Goal: Task Accomplishment & Management: Complete application form

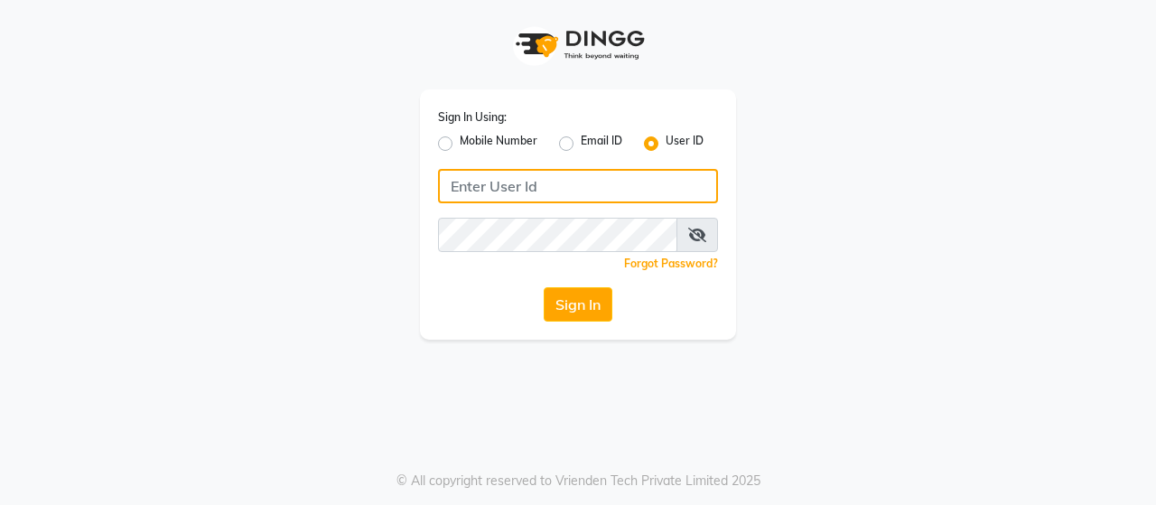
type input "9136181589"
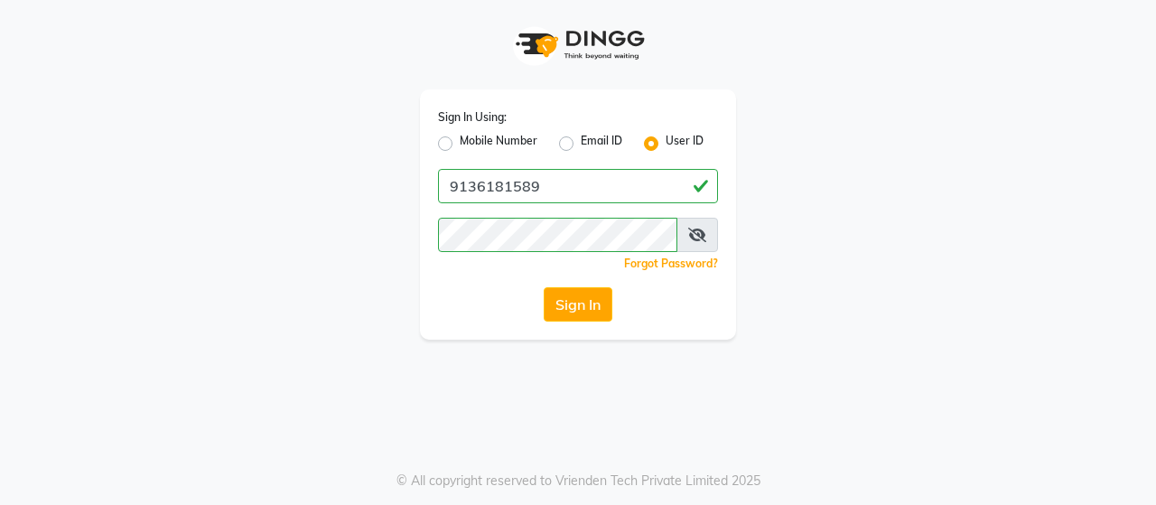
click at [460, 144] on label "Mobile Number" at bounding box center [499, 144] width 78 height 22
click at [460, 144] on input "Mobile Number" at bounding box center [466, 139] width 12 height 12
radio input "true"
radio input "false"
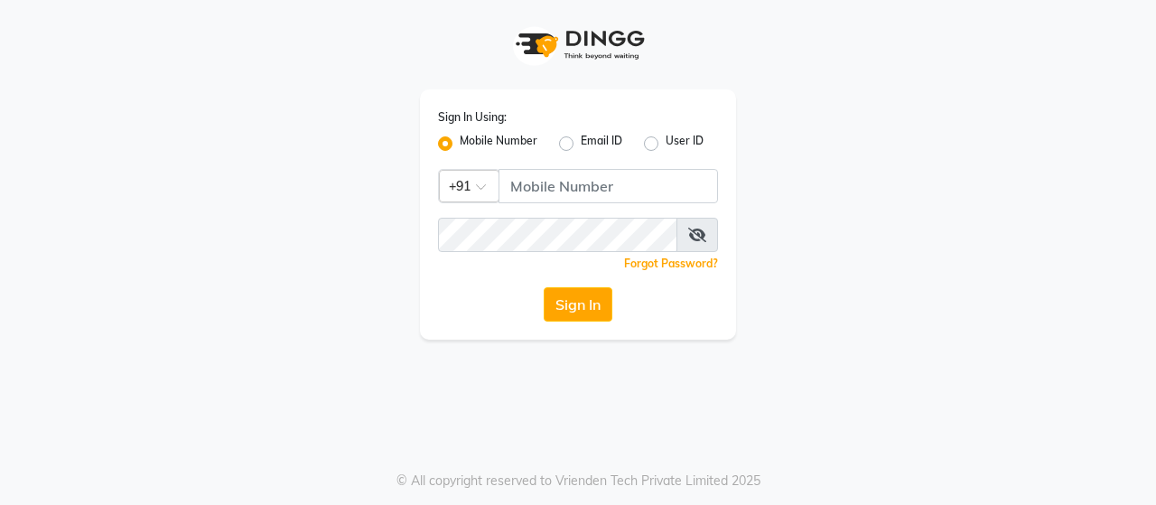
click at [666, 143] on label "User ID" at bounding box center [685, 144] width 38 height 22
click at [666, 143] on input "User ID" at bounding box center [672, 139] width 12 height 12
radio input "true"
radio input "false"
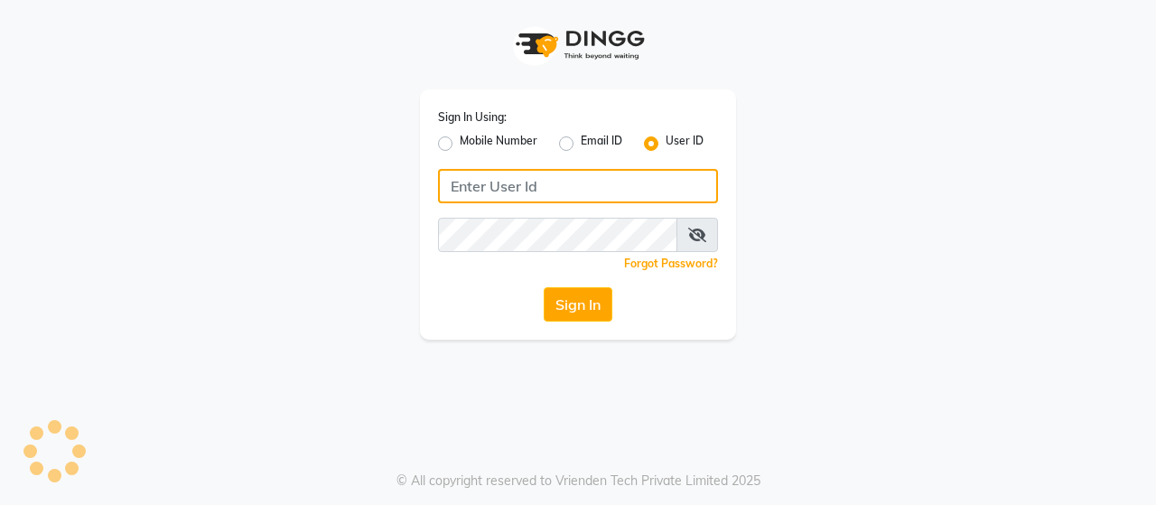
click at [562, 189] on input "Username" at bounding box center [578, 186] width 280 height 34
type input "jawed habib hair & beauty salon"
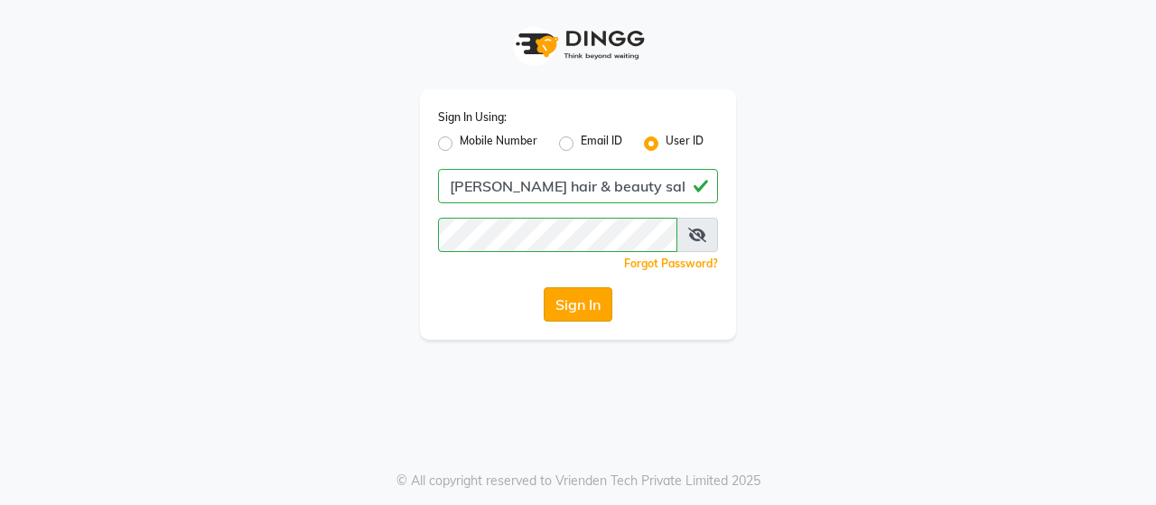
click at [574, 315] on button "Sign In" at bounding box center [578, 304] width 69 height 34
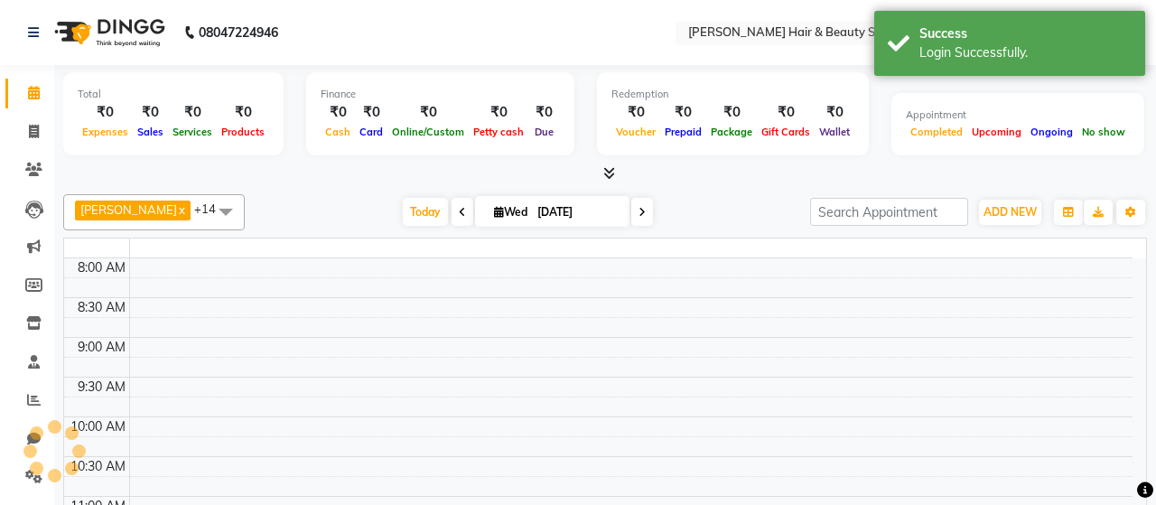
select select "en"
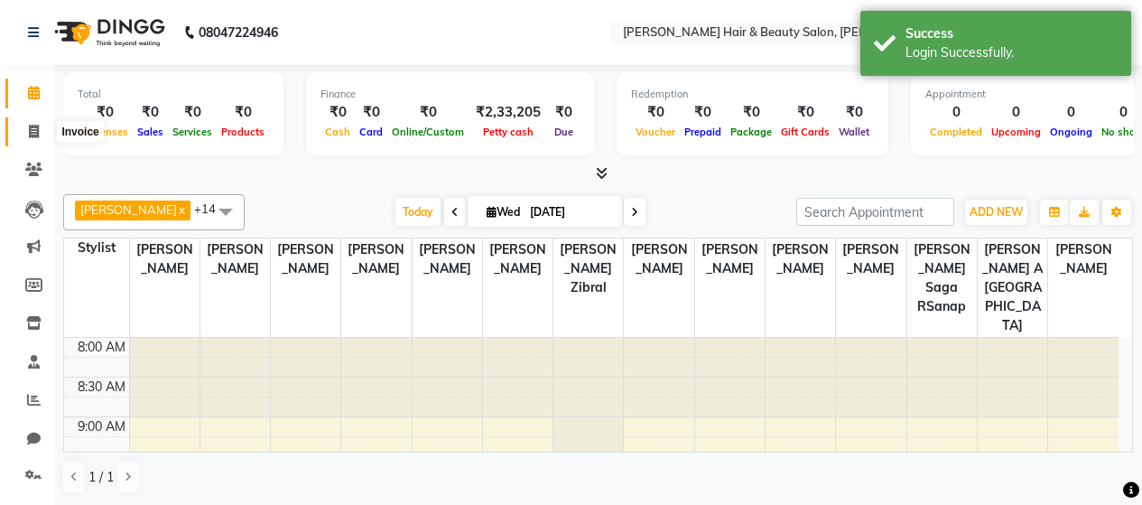
click at [34, 133] on icon at bounding box center [34, 132] width 10 height 14
select select "service"
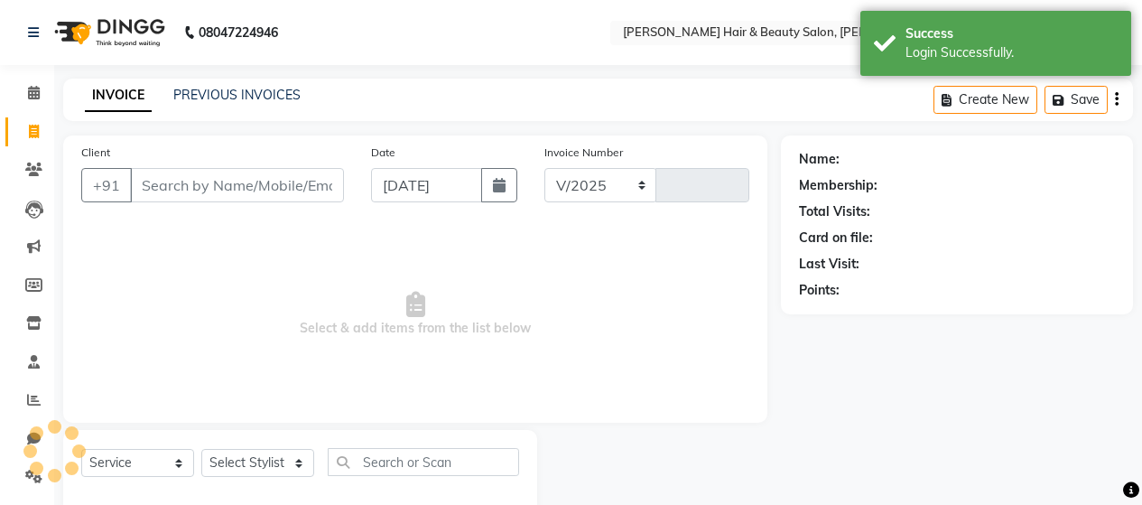
select select "7927"
type input "2726"
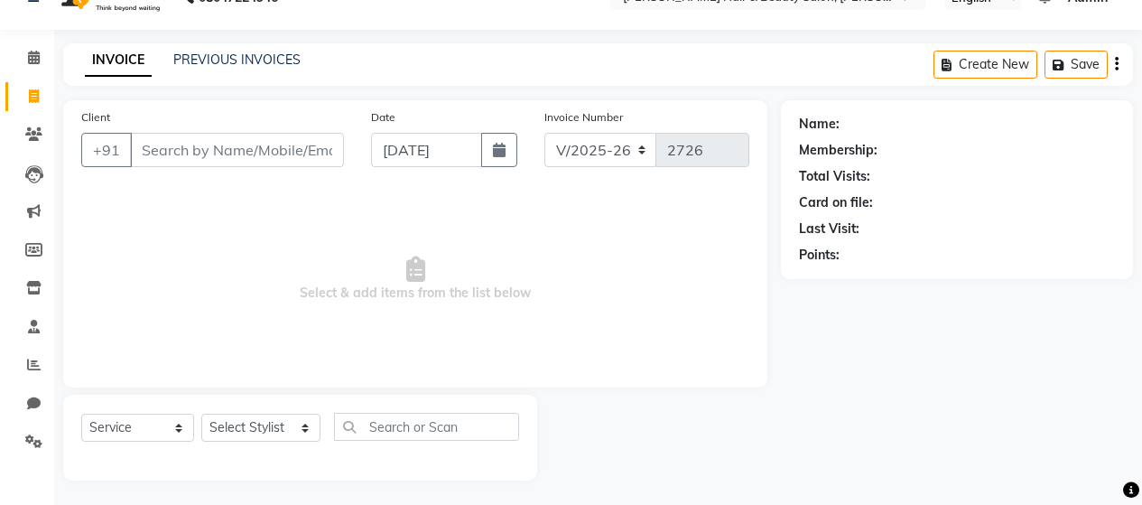
scroll to position [38, 0]
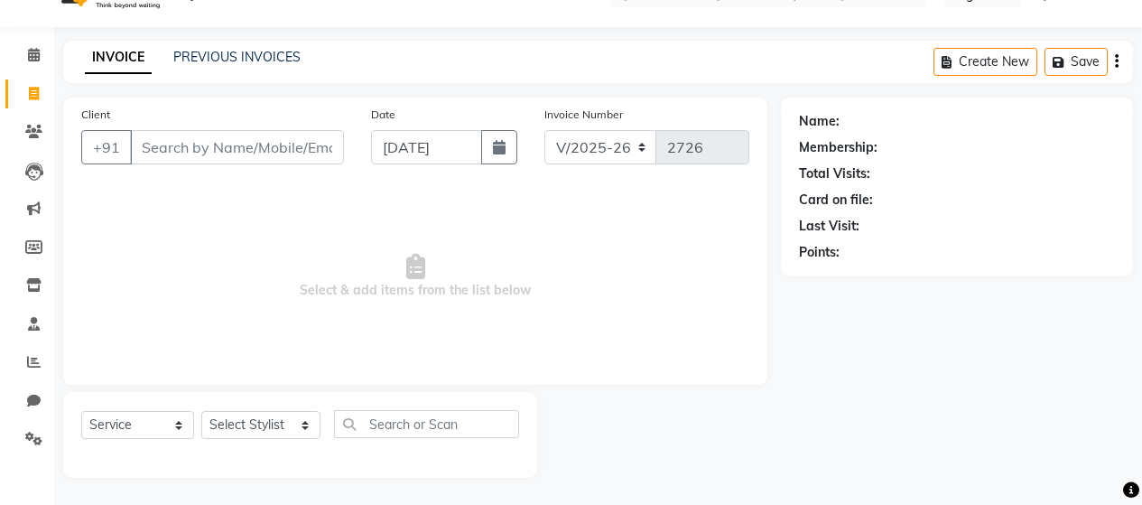
click at [206, 153] on input "Client" at bounding box center [237, 147] width 214 height 34
click at [26, 98] on span at bounding box center [34, 94] width 32 height 21
select select "service"
type input "2726"
select select "7927"
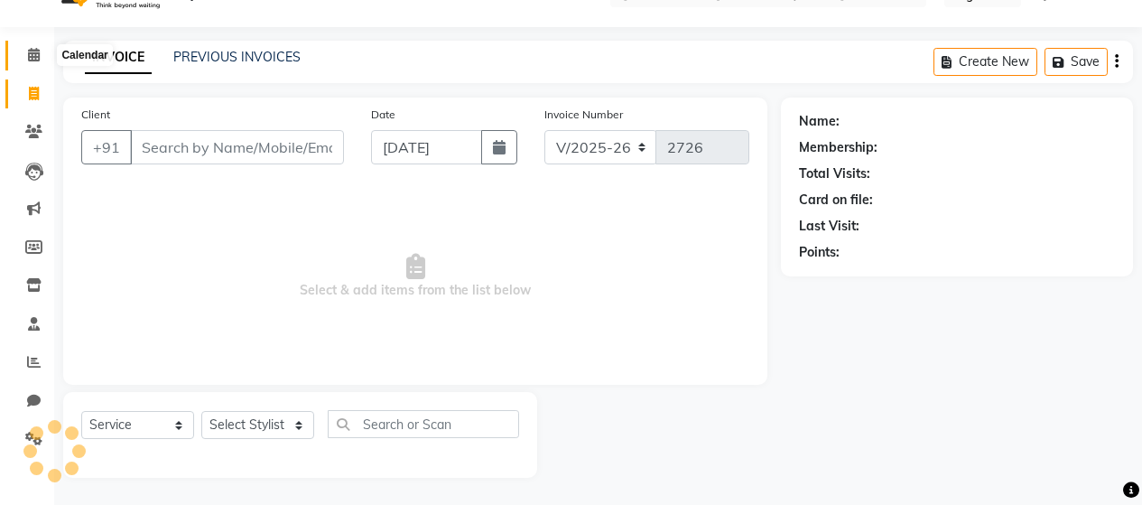
click at [30, 57] on icon at bounding box center [34, 55] width 12 height 14
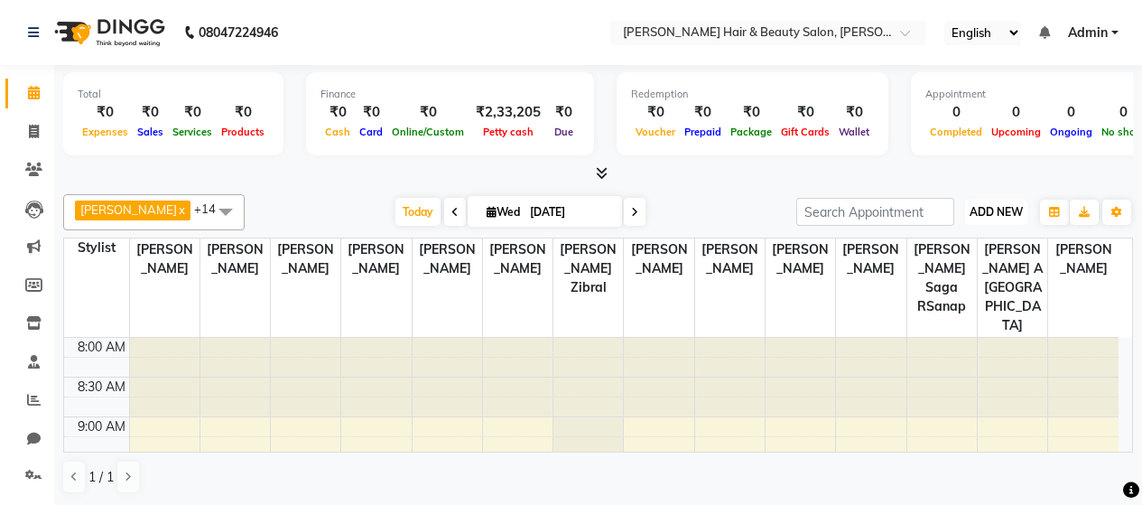
click at [1000, 209] on span "ADD NEW" at bounding box center [996, 212] width 53 height 14
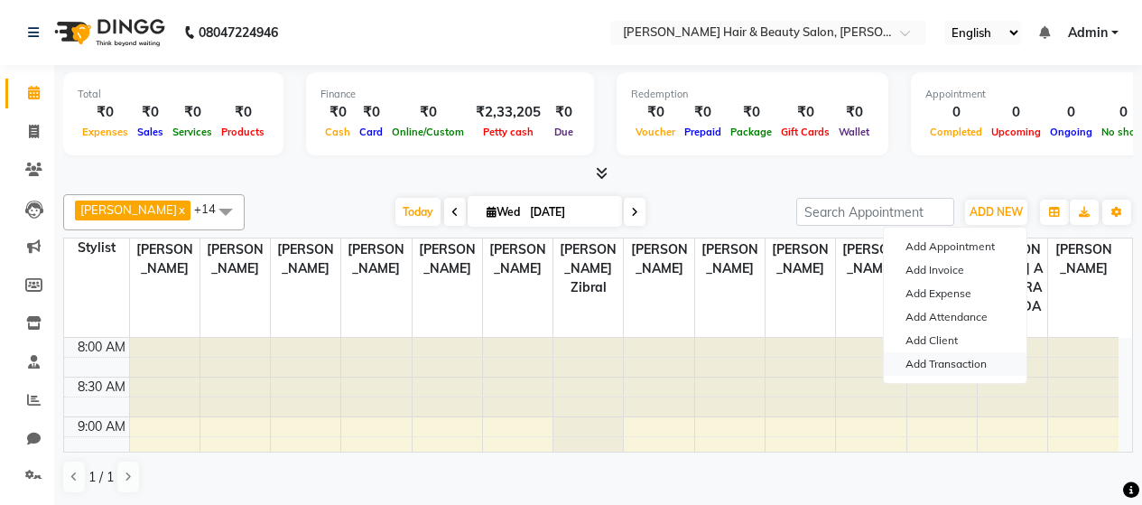
click at [955, 368] on link "Add Transaction" at bounding box center [955, 363] width 143 height 23
select select "direct"
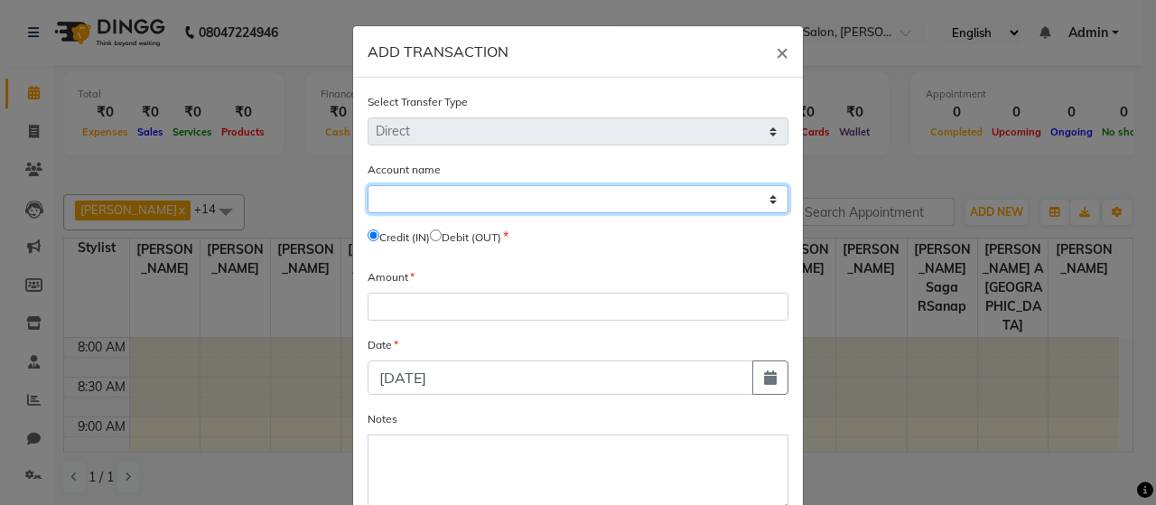
click at [769, 198] on select "Select Petty Cash Default Account" at bounding box center [578, 199] width 421 height 28
select select "7075"
click at [368, 185] on select "Select Petty Cash Default Account" at bounding box center [578, 199] width 421 height 28
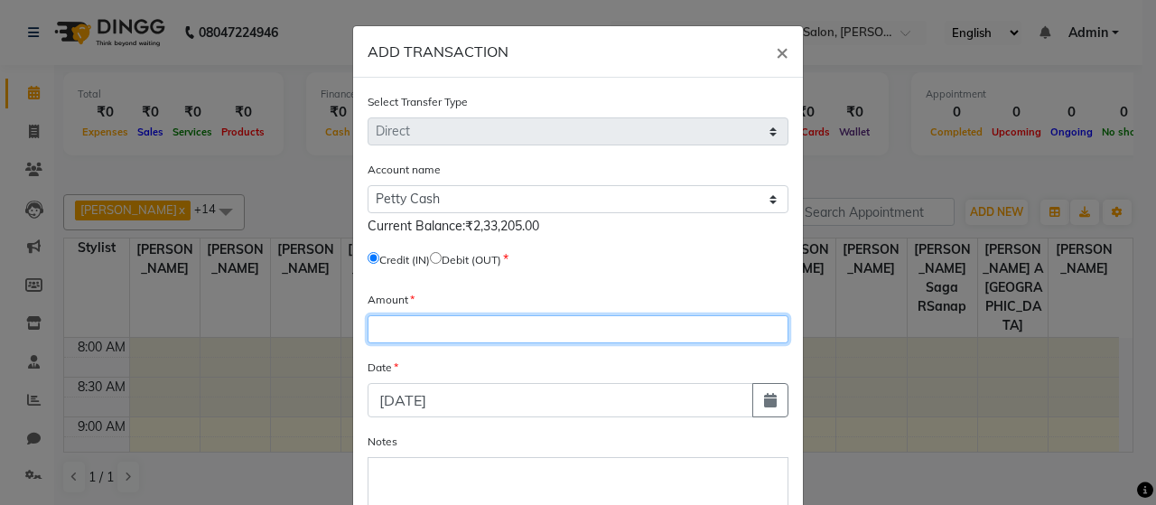
click at [414, 327] on input "number" at bounding box center [578, 329] width 421 height 28
type input "228205"
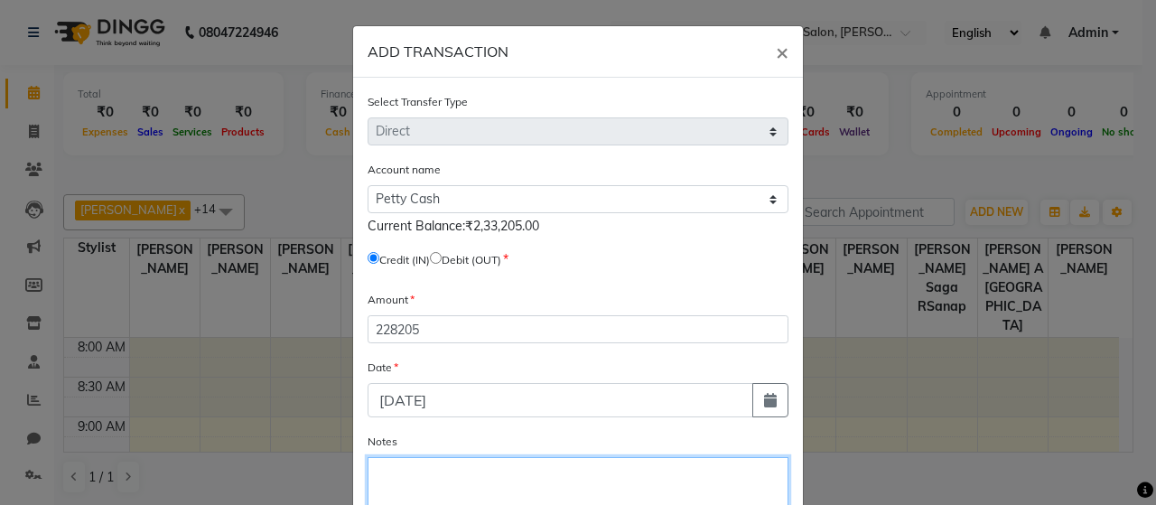
click at [426, 482] on textarea "Notes" at bounding box center [578, 496] width 421 height 78
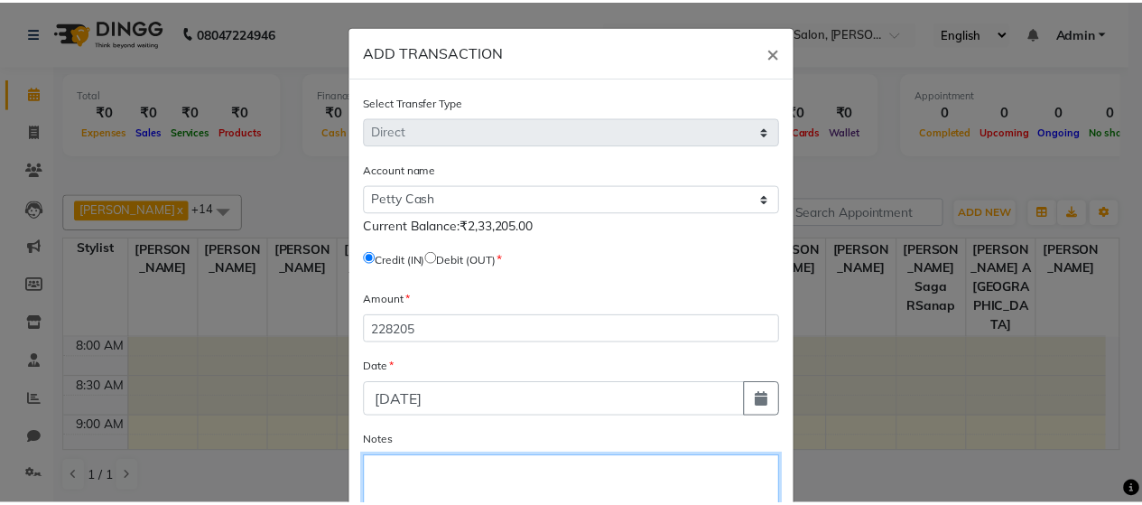
scroll to position [90, 0]
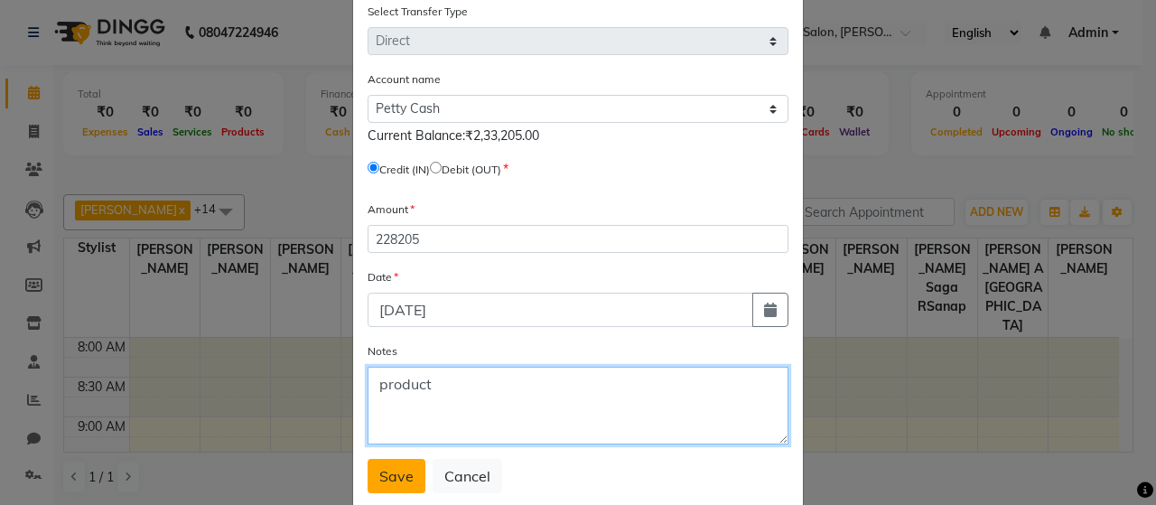
type textarea "product"
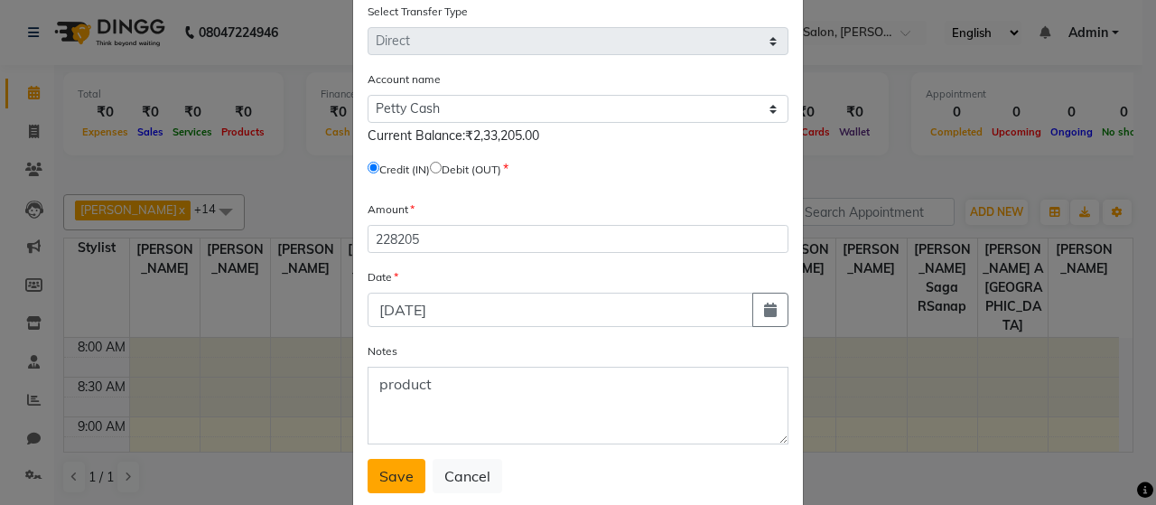
click at [398, 475] on span "Save" at bounding box center [396, 476] width 34 height 18
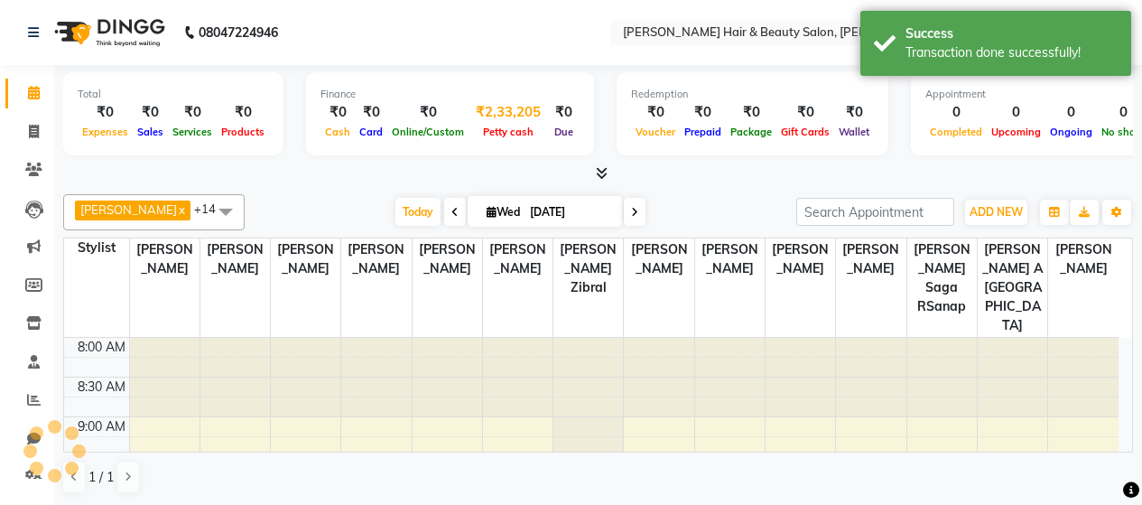
click at [518, 112] on div "₹2,33,205" at bounding box center [508, 112] width 79 height 21
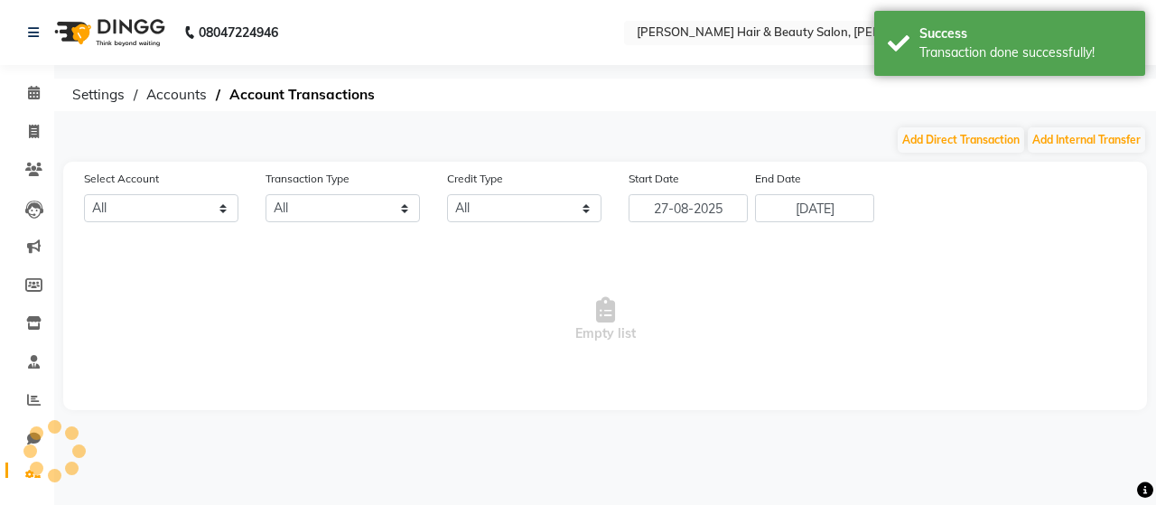
select select "7075"
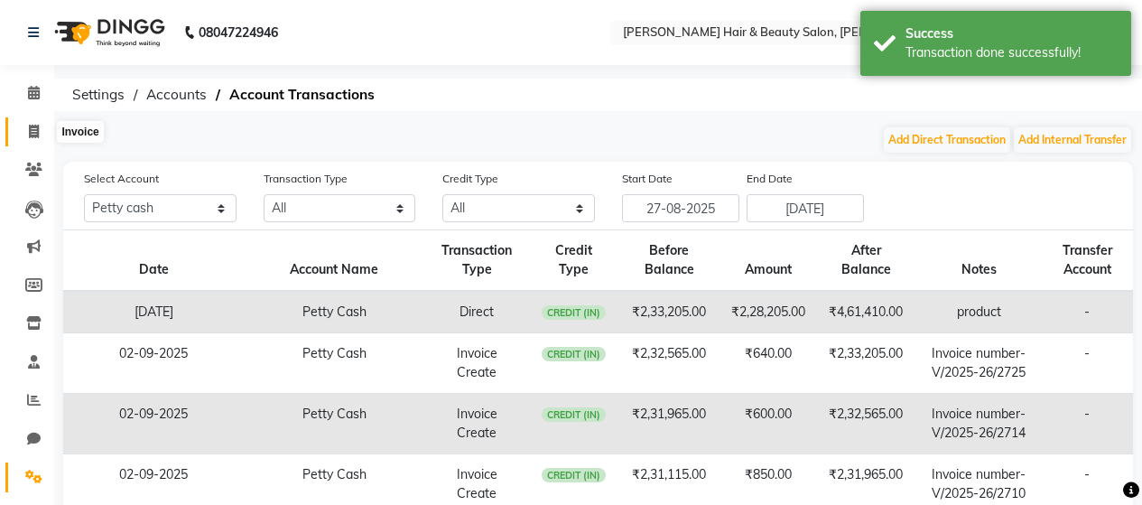
click at [31, 133] on icon at bounding box center [34, 132] width 10 height 14
select select "service"
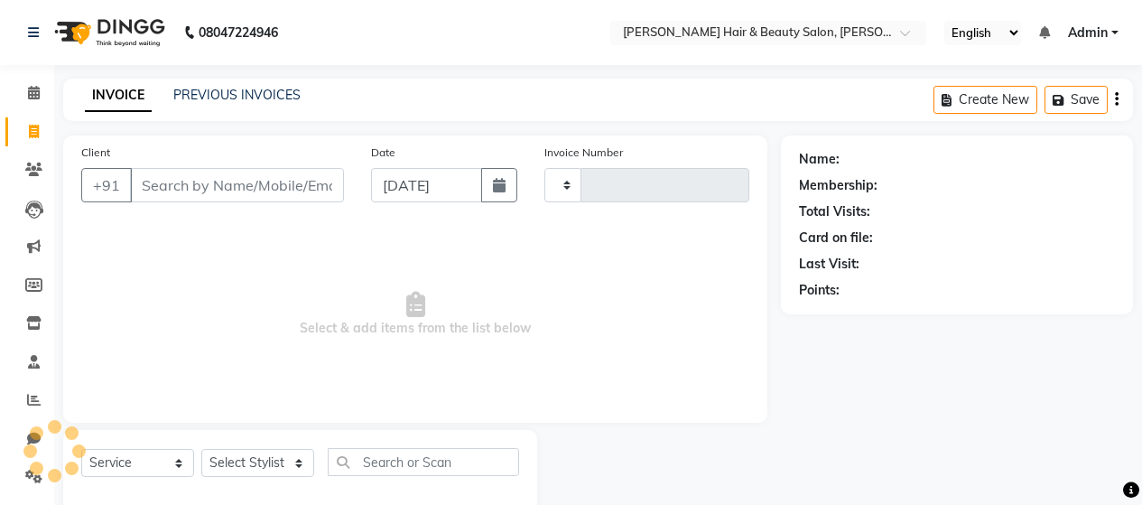
scroll to position [38, 0]
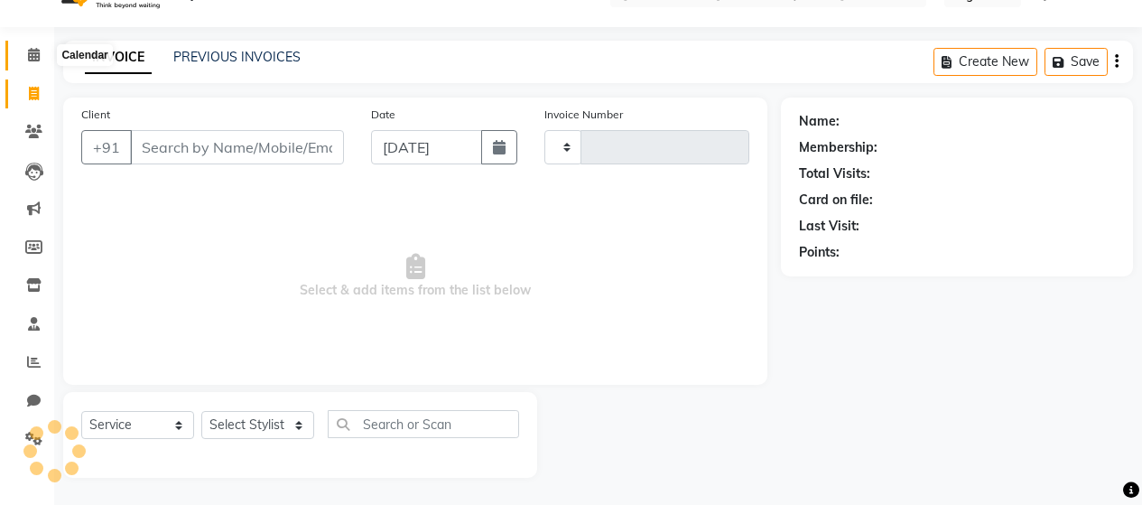
click at [30, 54] on icon at bounding box center [34, 55] width 12 height 14
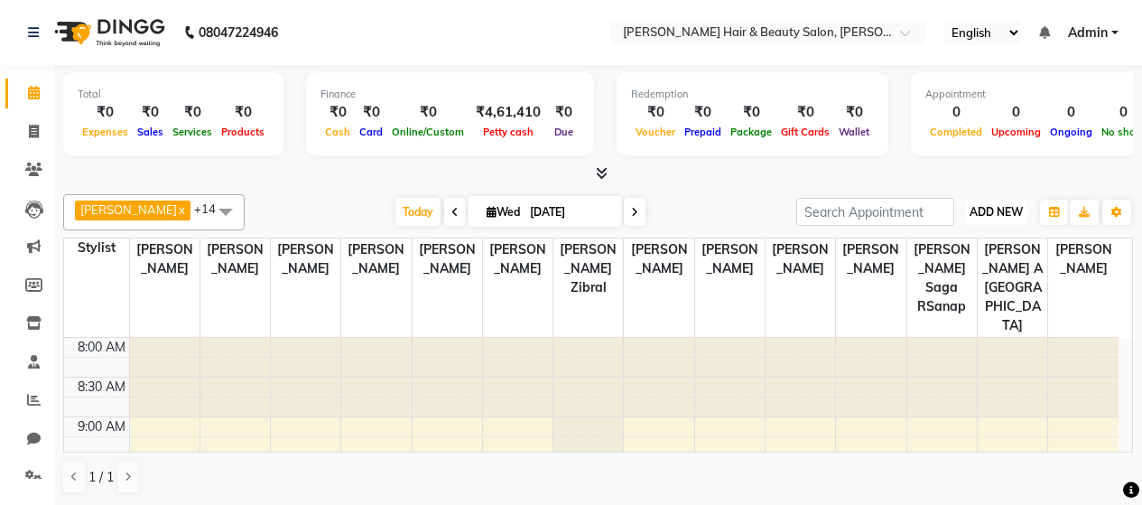
click at [1007, 211] on span "ADD NEW" at bounding box center [996, 212] width 53 height 14
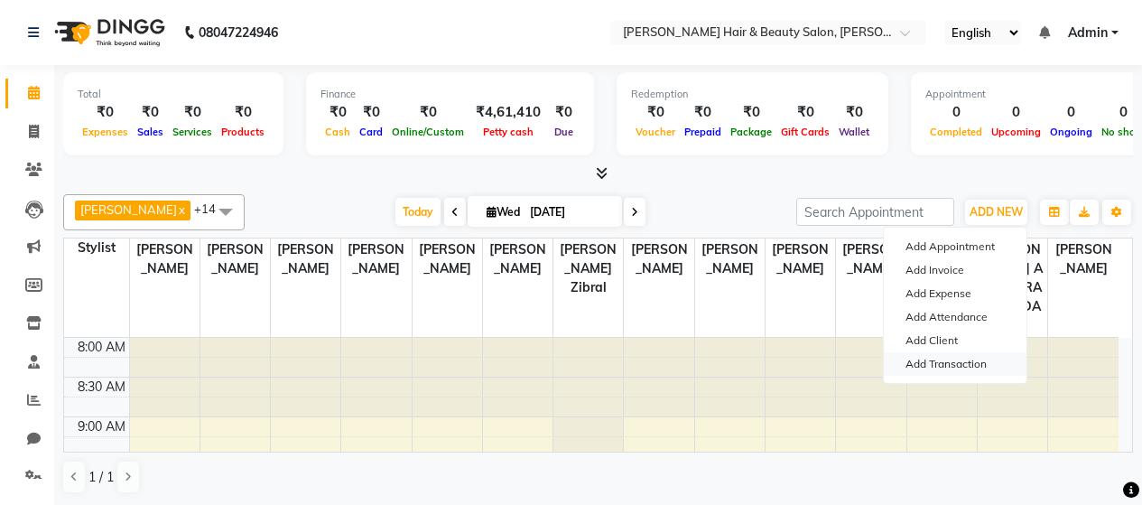
click at [970, 363] on link "Add Transaction" at bounding box center [955, 363] width 143 height 23
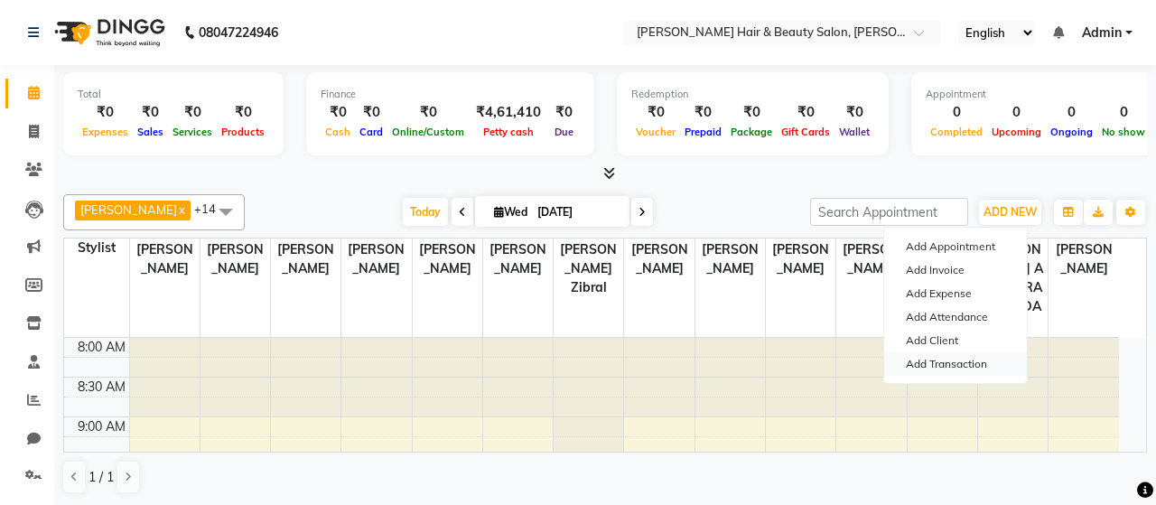
select select "direct"
select select
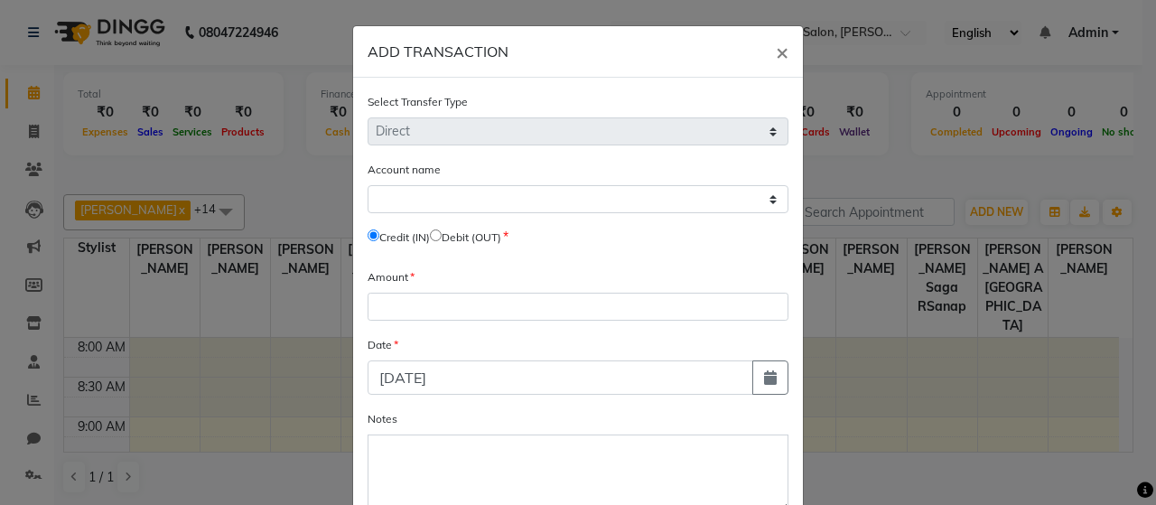
click at [441, 233] on input "radio" at bounding box center [436, 235] width 12 height 12
radio input "true"
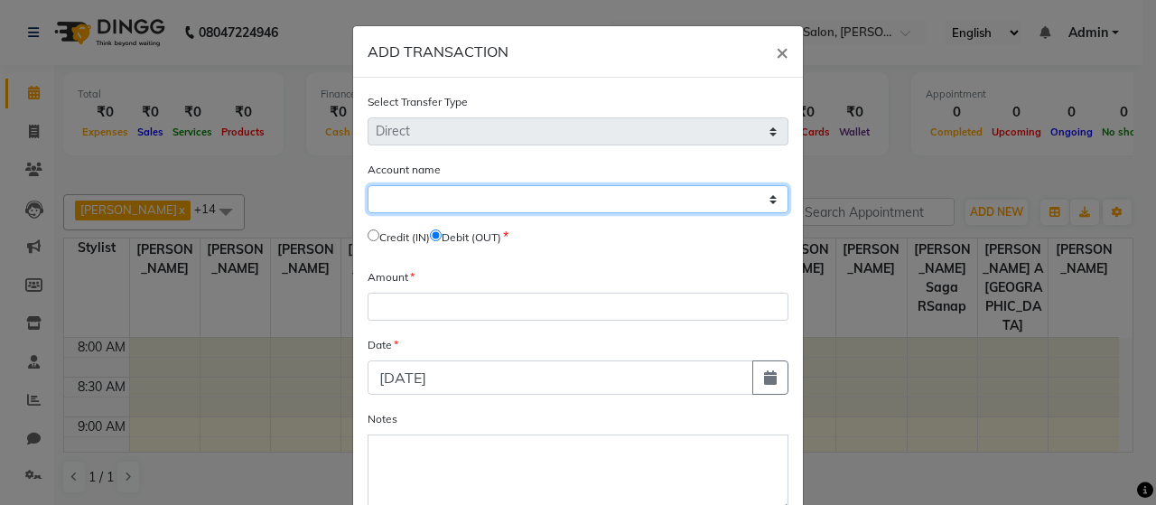
click at [726, 200] on select "Select Petty Cash Default Account" at bounding box center [578, 199] width 421 height 28
select select "7075"
click at [368, 185] on select "Select Petty Cash Default Account" at bounding box center [578, 199] width 421 height 28
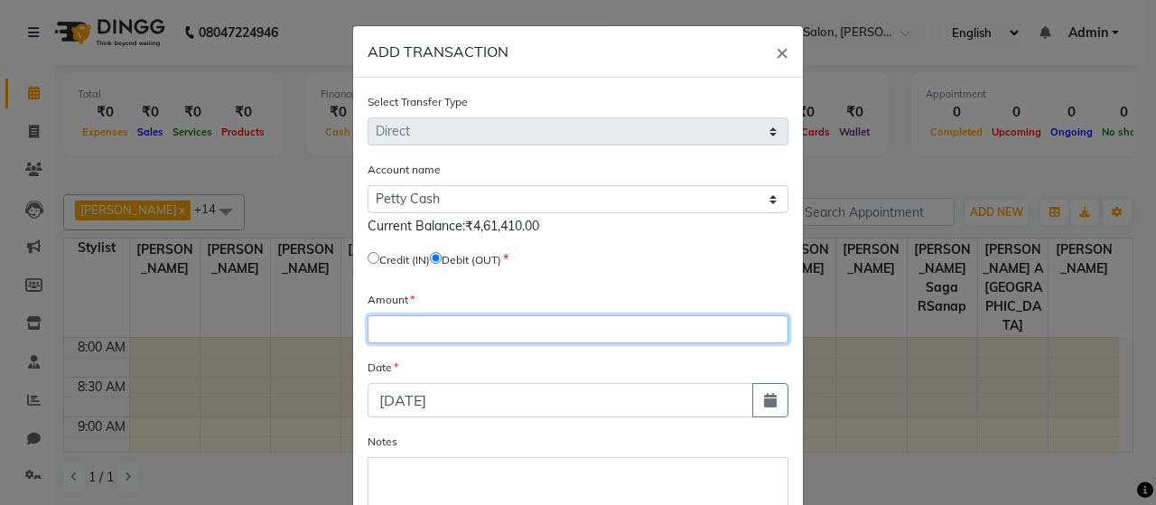
click at [407, 323] on input "number" at bounding box center [578, 329] width 421 height 28
click at [404, 329] on input "number" at bounding box center [578, 329] width 421 height 28
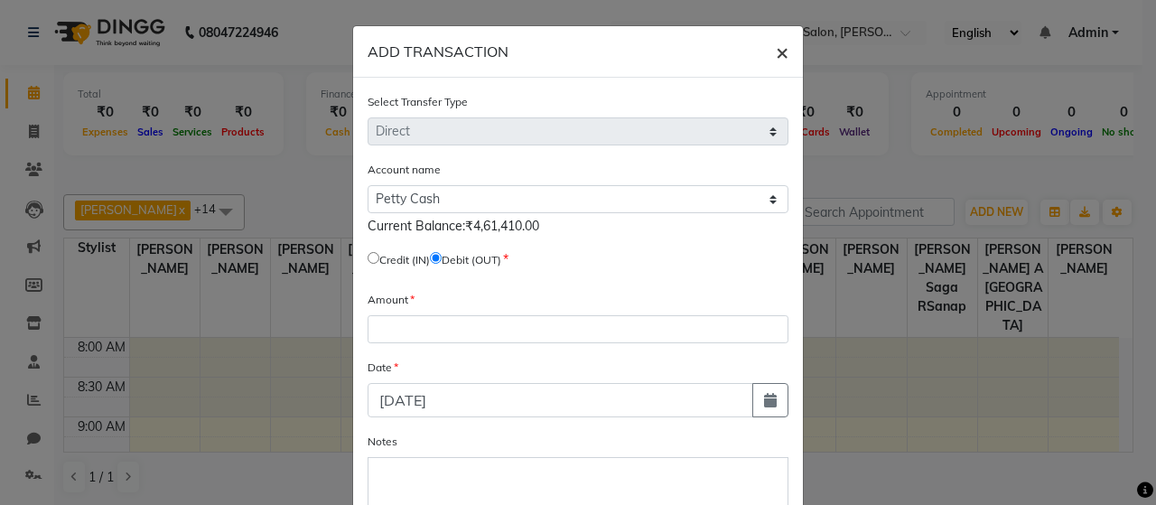
click at [776, 51] on span "×" at bounding box center [782, 51] width 13 height 27
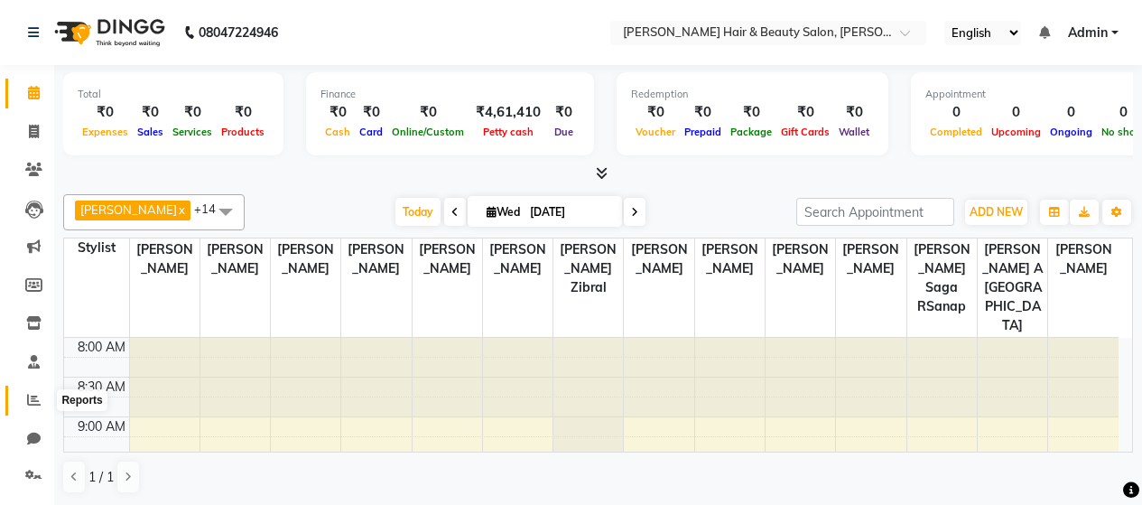
click at [30, 401] on icon at bounding box center [34, 400] width 14 height 14
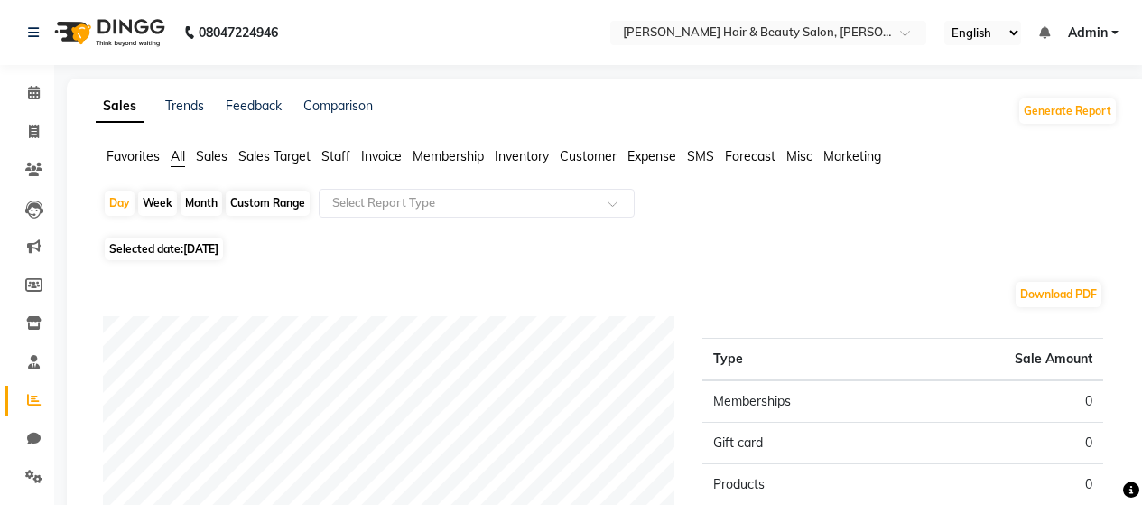
click at [660, 155] on span "Expense" at bounding box center [652, 156] width 49 height 16
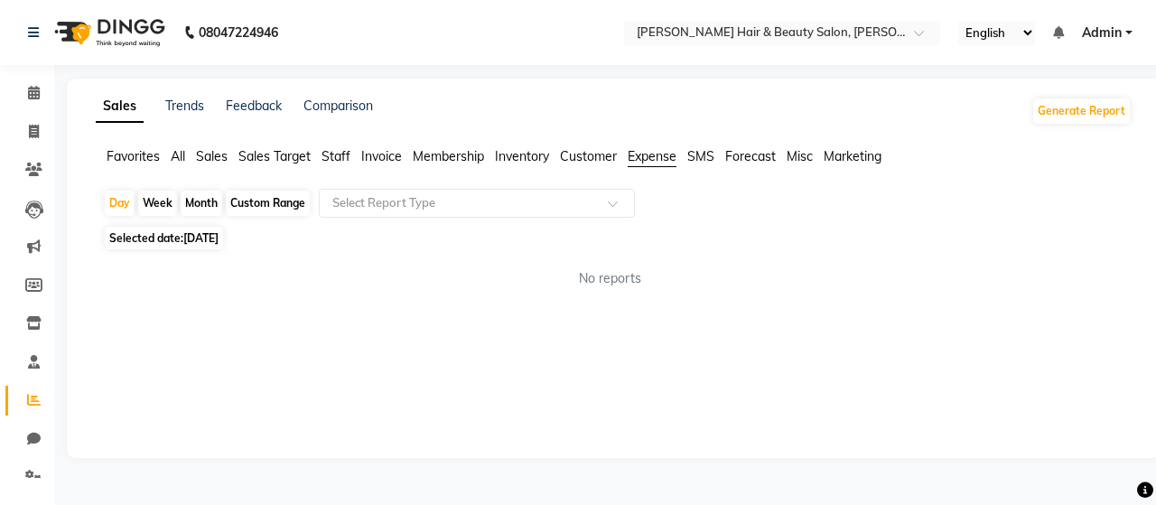
click at [805, 160] on span "Misc" at bounding box center [800, 156] width 26 height 16
click at [34, 400] on icon at bounding box center [34, 400] width 14 height 14
click at [189, 101] on link "Trends" at bounding box center [184, 106] width 39 height 16
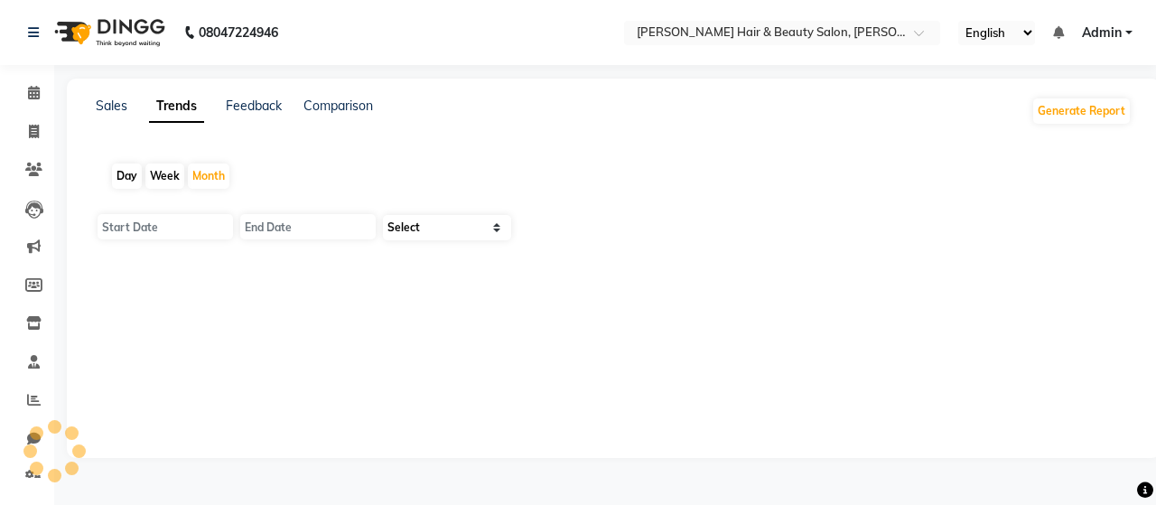
type input "01-09-2025"
type input "30-09-2025"
select select "by_client"
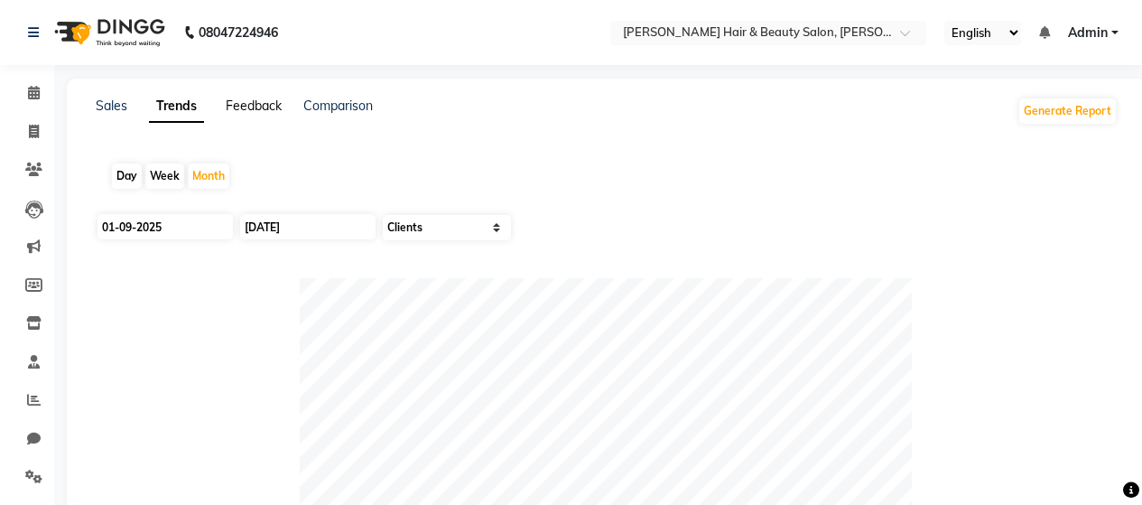
click at [247, 105] on link "Feedback" at bounding box center [254, 106] width 56 height 16
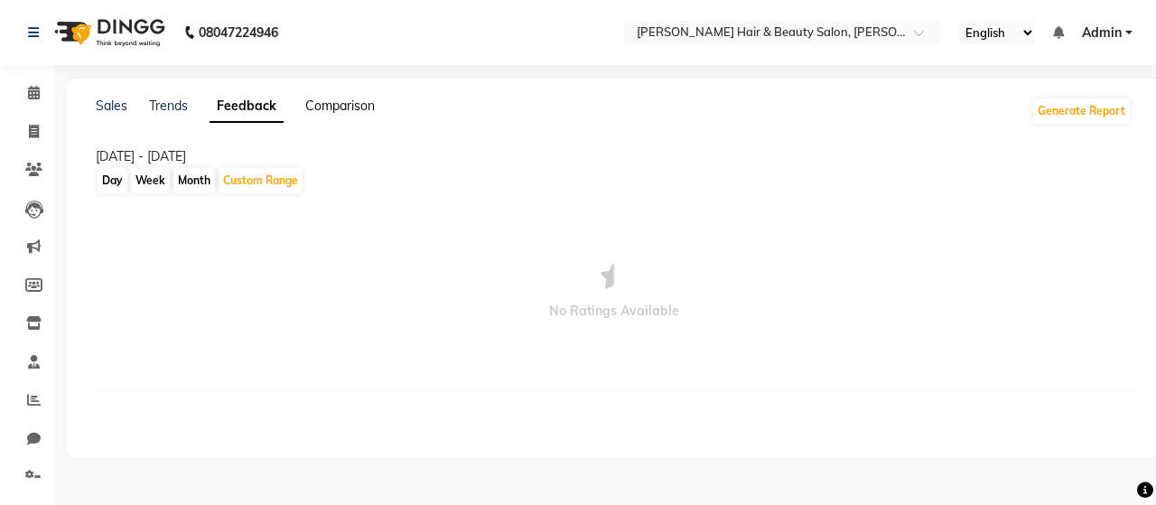
click at [323, 113] on link "Comparison" at bounding box center [340, 106] width 70 height 16
select select "single_date"
select select "single_date_dash"
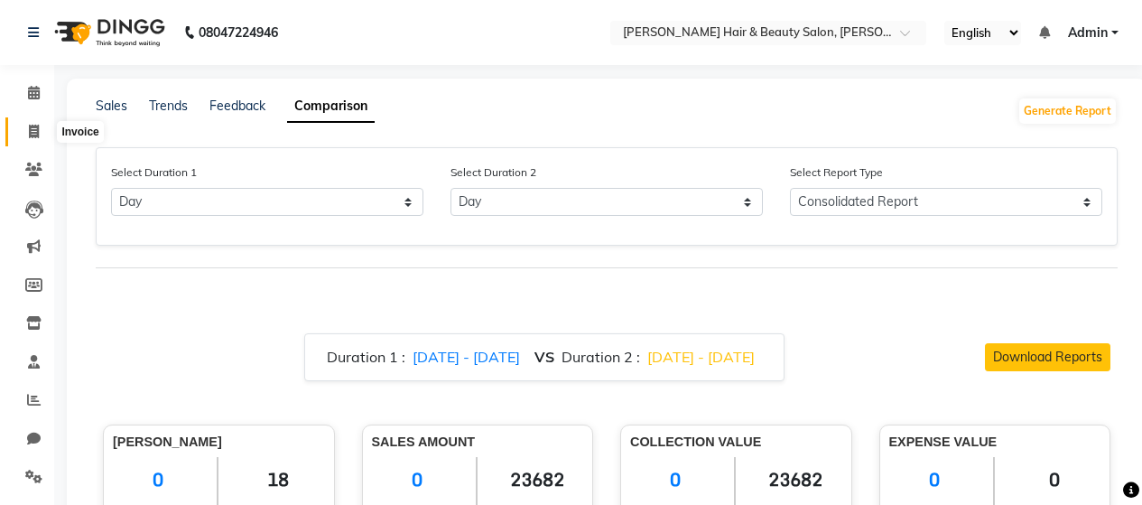
click at [35, 131] on icon at bounding box center [34, 132] width 10 height 14
select select "service"
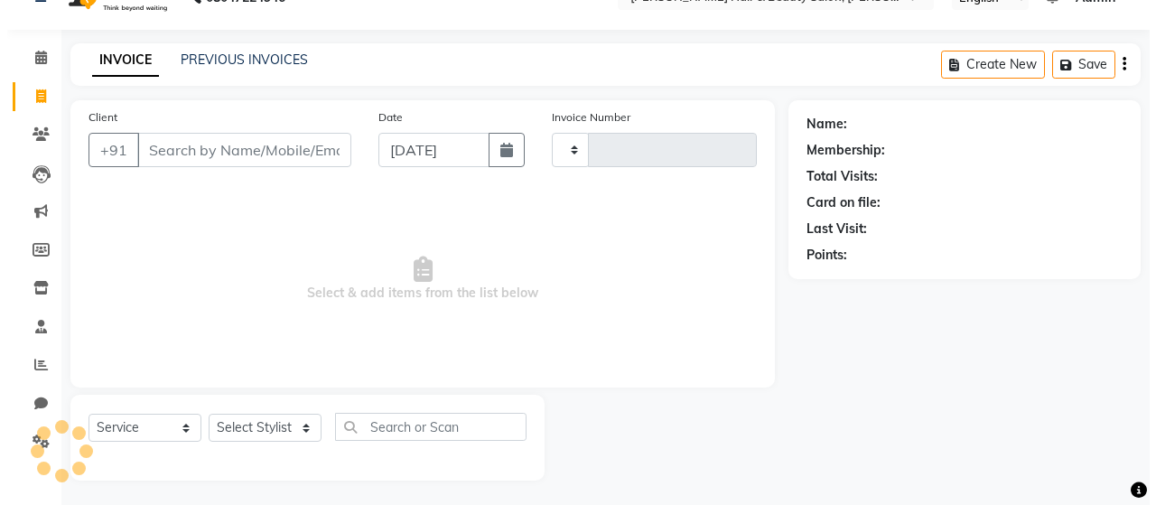
scroll to position [38, 0]
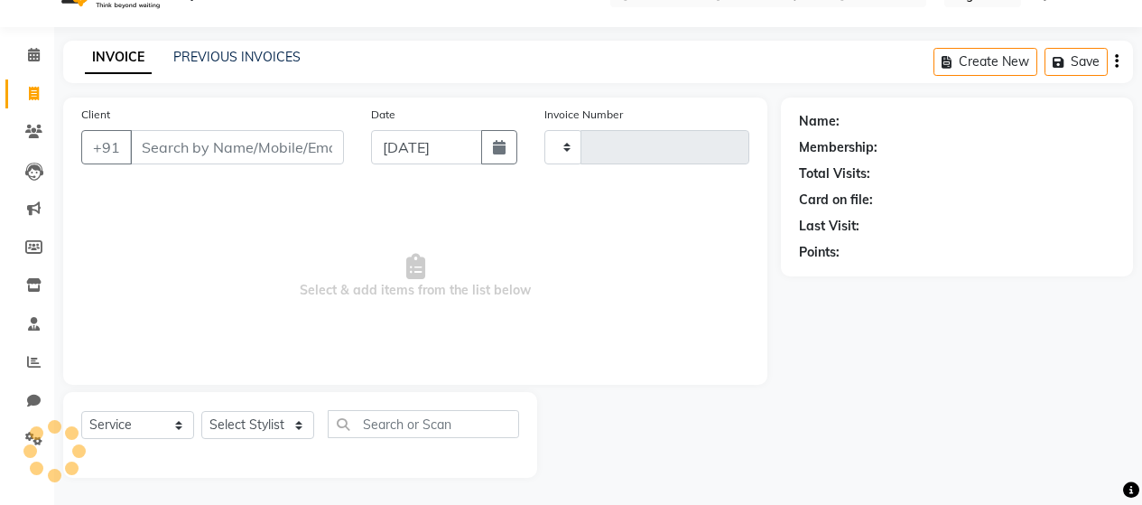
click at [258, 151] on input "Client" at bounding box center [237, 147] width 214 height 34
type input "2726"
select select "7927"
click at [191, 149] on input "Client" at bounding box center [237, 147] width 214 height 34
paste input "Aditi Bhandary"
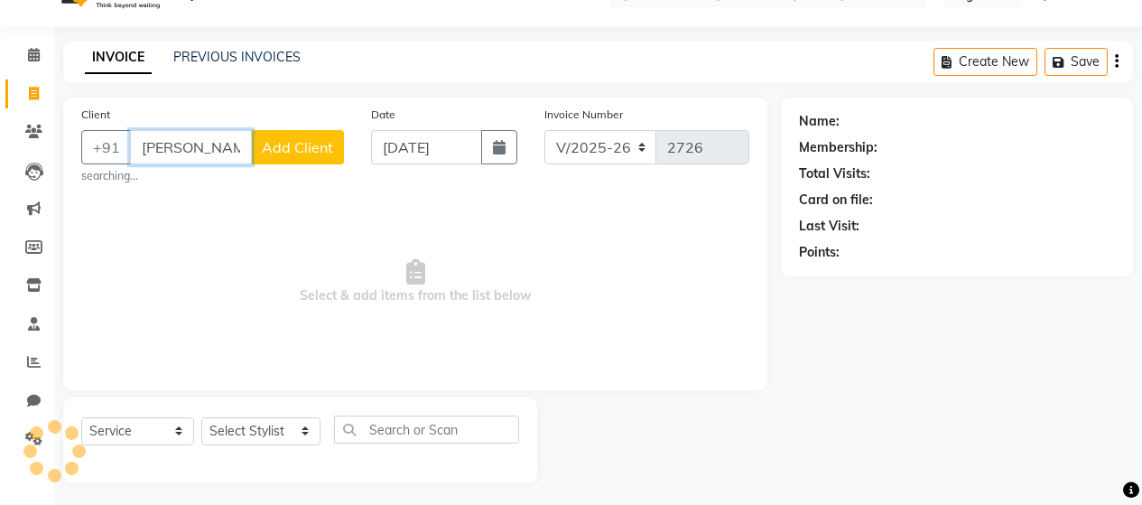
type input "Aditi Bhandary"
click at [296, 152] on span "Add Client" at bounding box center [297, 147] width 71 height 18
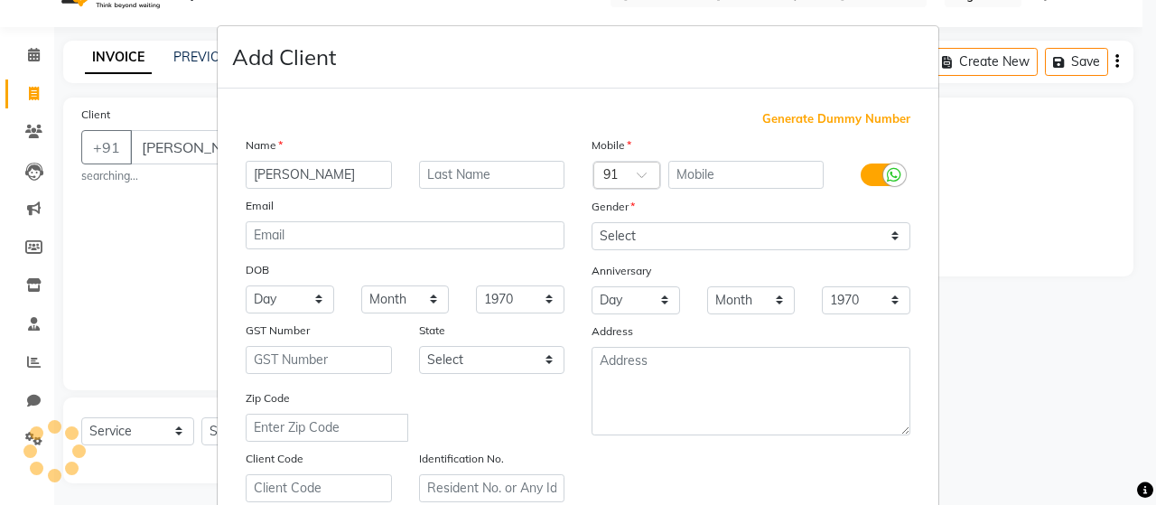
click at [861, 120] on span "Generate Dummy Number" at bounding box center [836, 119] width 148 height 18
type input "1351600000013"
checkbox input "false"
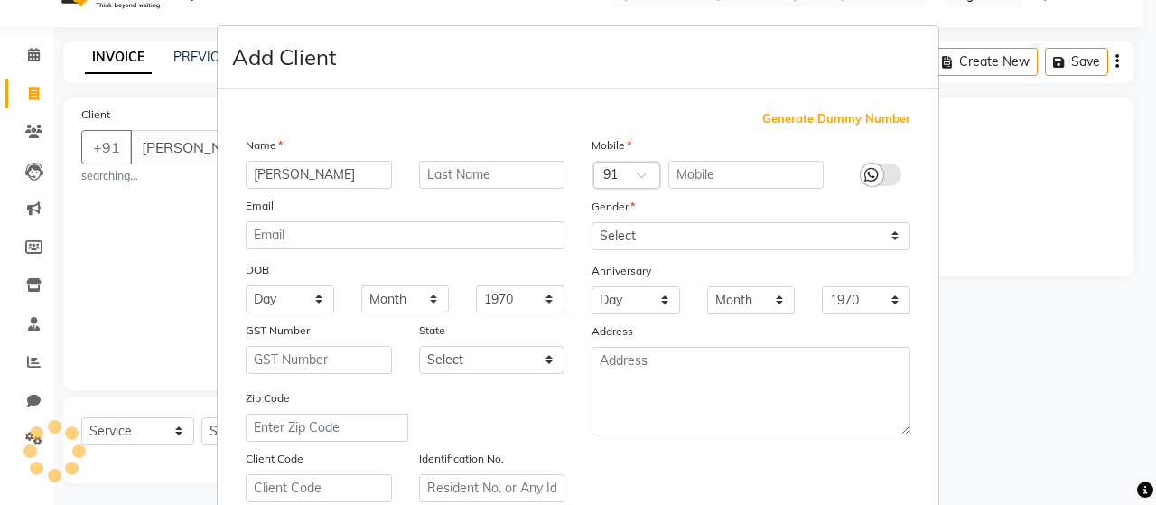
checkbox input "false"
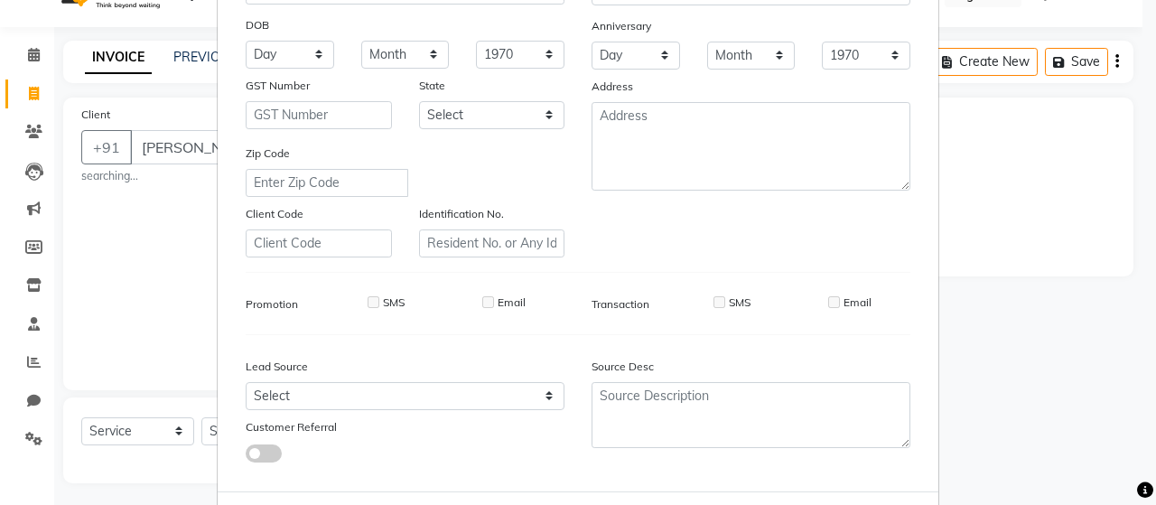
scroll to position [329, 0]
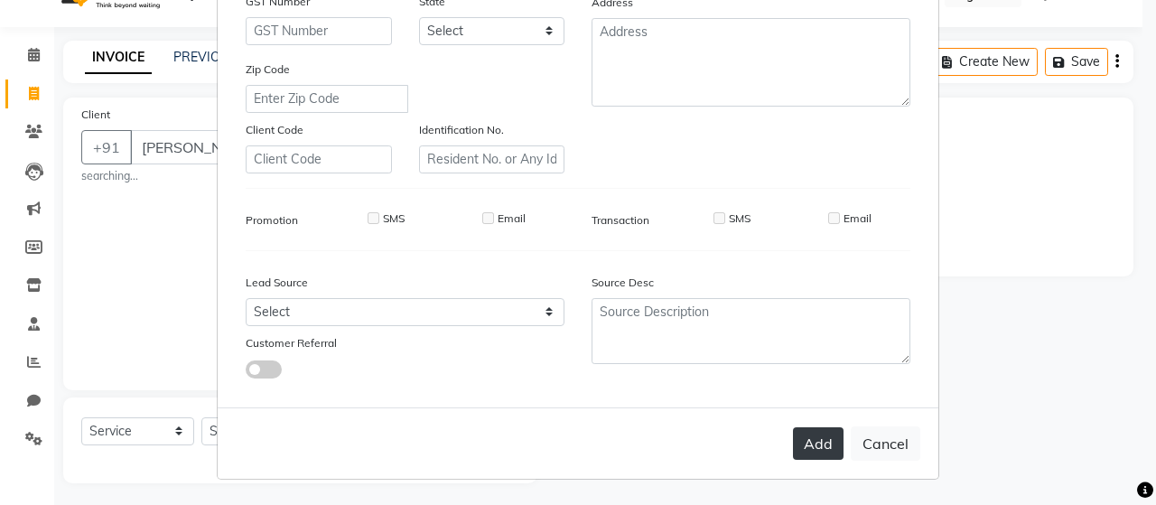
click at [817, 439] on button "Add" at bounding box center [818, 443] width 51 height 33
click at [820, 447] on button "Add" at bounding box center [818, 443] width 51 height 33
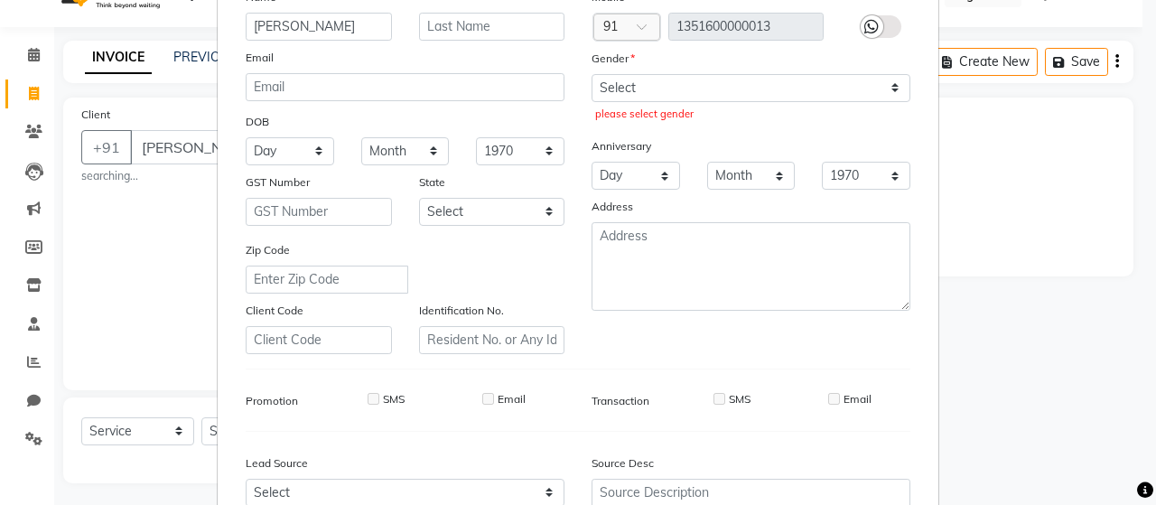
scroll to position [58, 0]
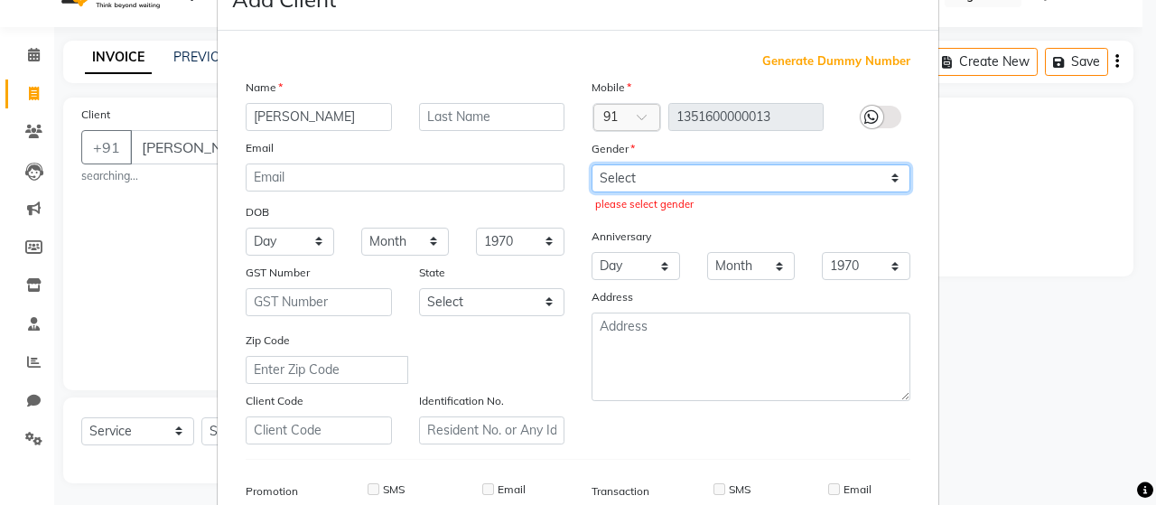
click at [607, 169] on select "Select [DEMOGRAPHIC_DATA] [DEMOGRAPHIC_DATA] Other Prefer Not To Say" at bounding box center [750, 178] width 319 height 28
select select "male"
click at [591, 164] on select "Select [DEMOGRAPHIC_DATA] [DEMOGRAPHIC_DATA] Other Prefer Not To Say" at bounding box center [750, 178] width 319 height 28
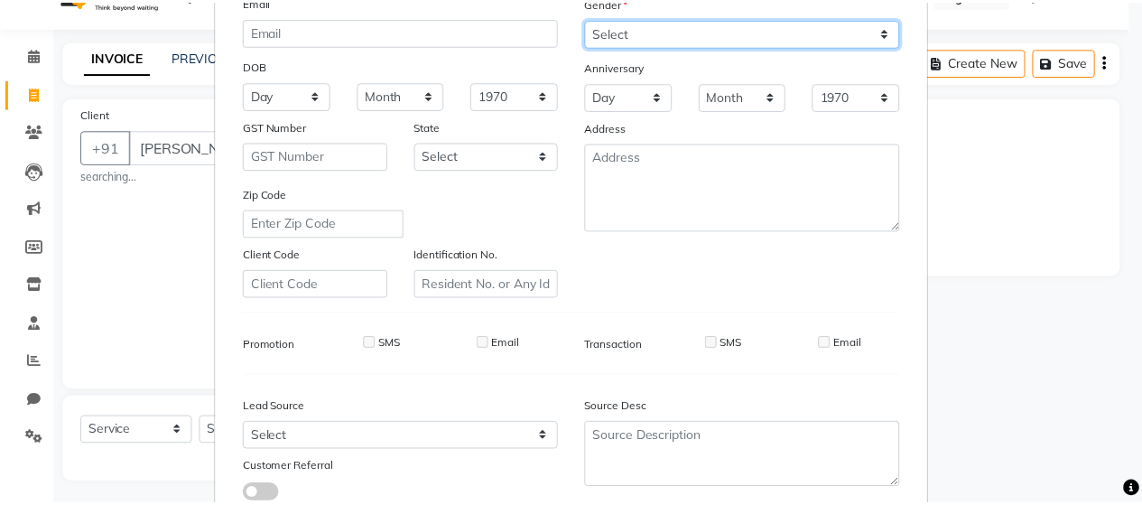
scroll to position [329, 0]
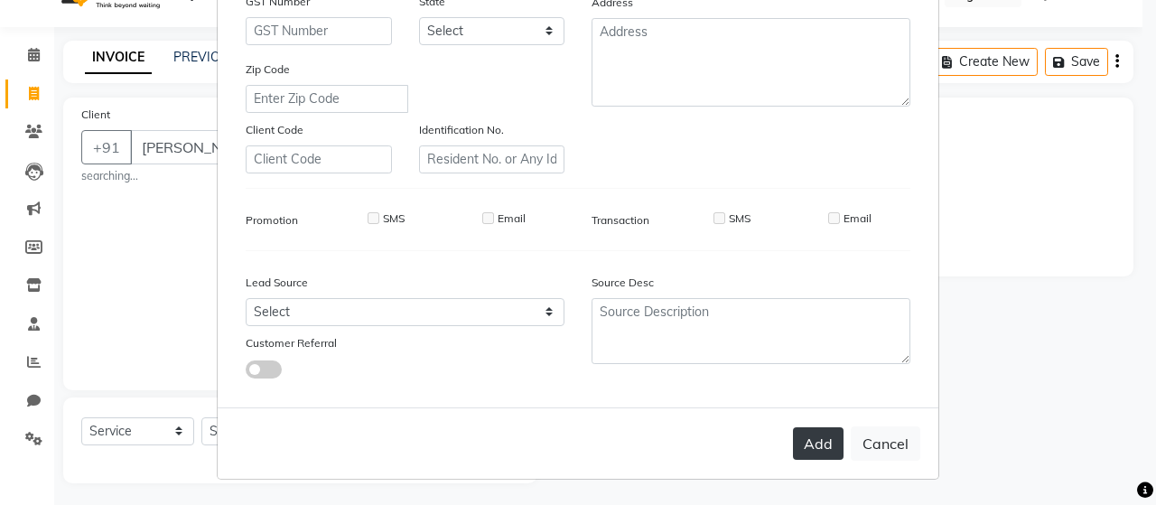
click at [811, 439] on button "Add" at bounding box center [818, 443] width 51 height 33
type input "1351600000013"
select select
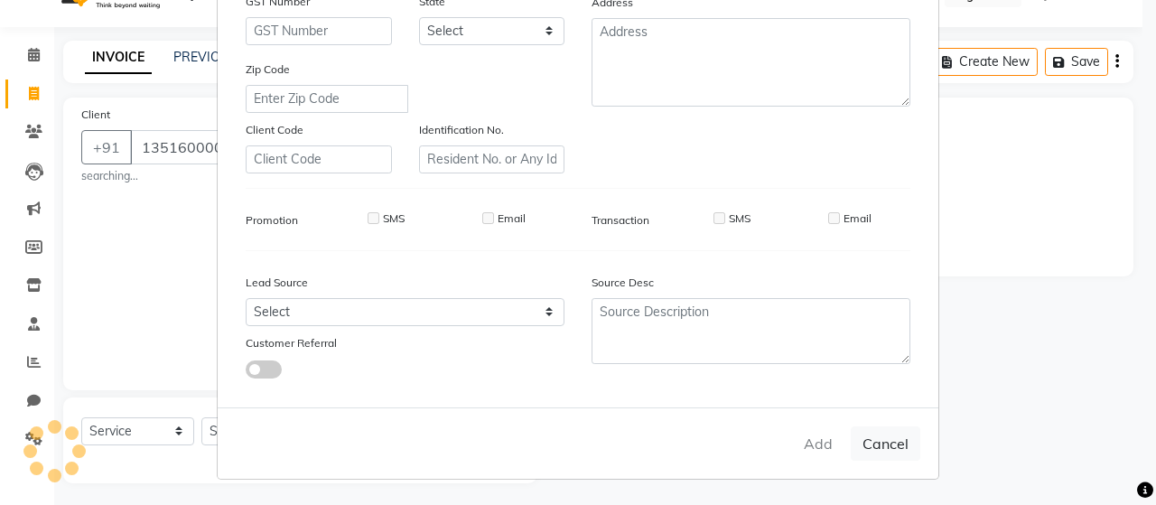
select select
checkbox input "false"
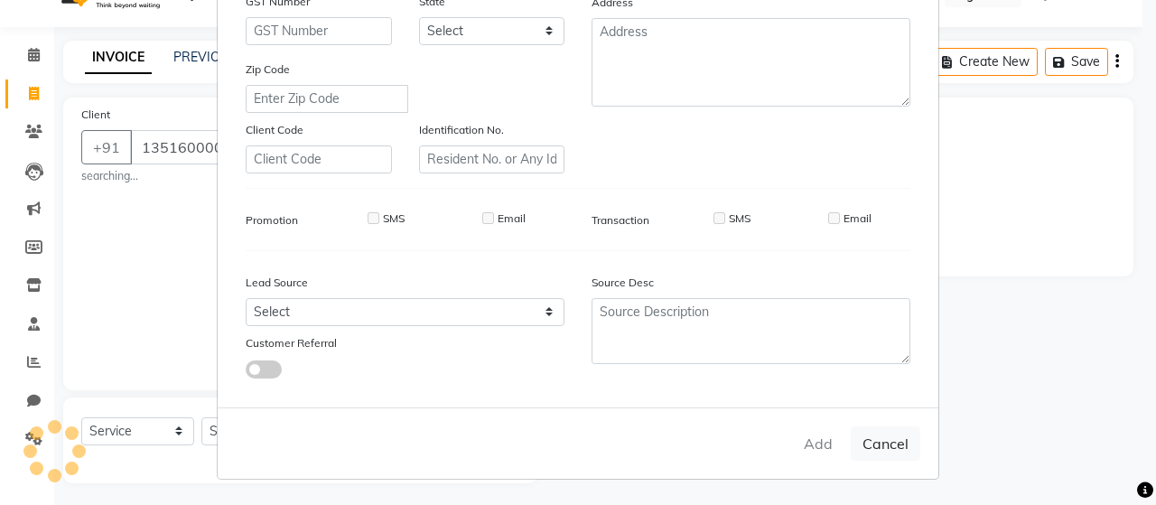
checkbox input "false"
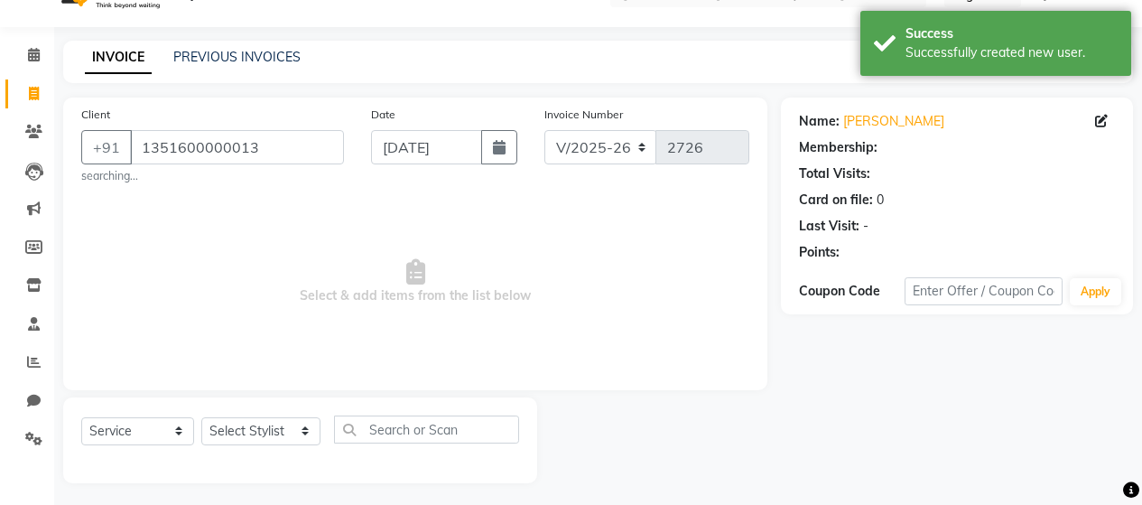
select select "1: Object"
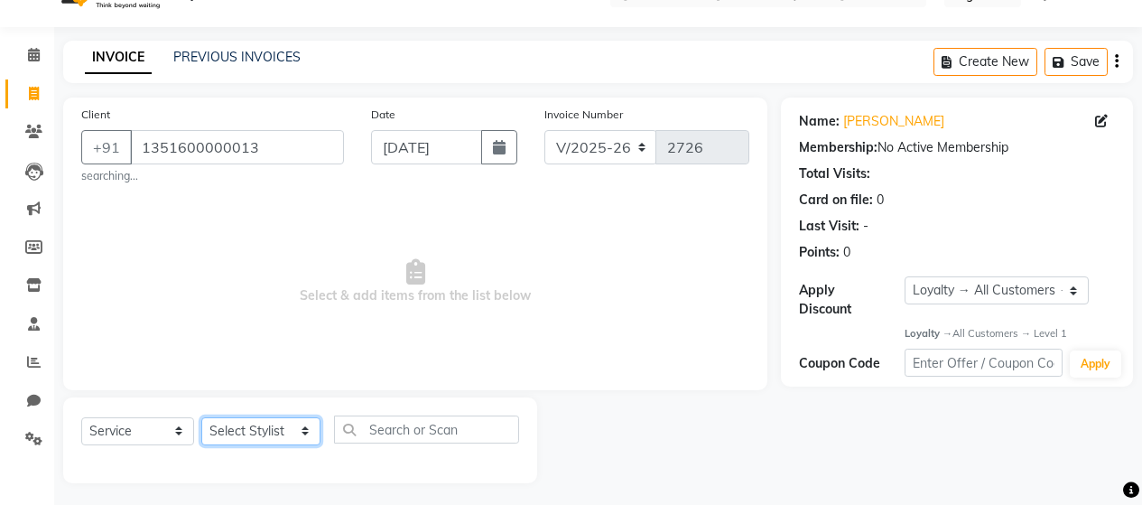
click at [249, 427] on select "Select Stylist [PERSON_NAME] Zibral [PERSON_NAME] [PERSON_NAME] [PERSON_NAME] […" at bounding box center [260, 431] width 119 height 28
select select "72239"
click at [201, 417] on select "Select Stylist [PERSON_NAME] Zibral [PERSON_NAME] [PERSON_NAME] [PERSON_NAME] […" at bounding box center [260, 431] width 119 height 28
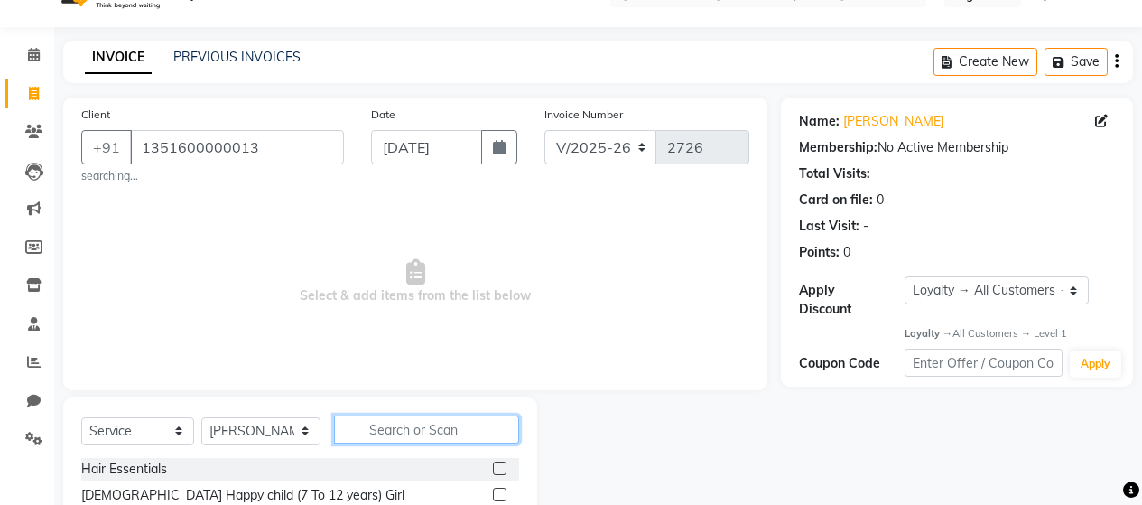
click at [368, 429] on input "text" at bounding box center [426, 429] width 185 height 28
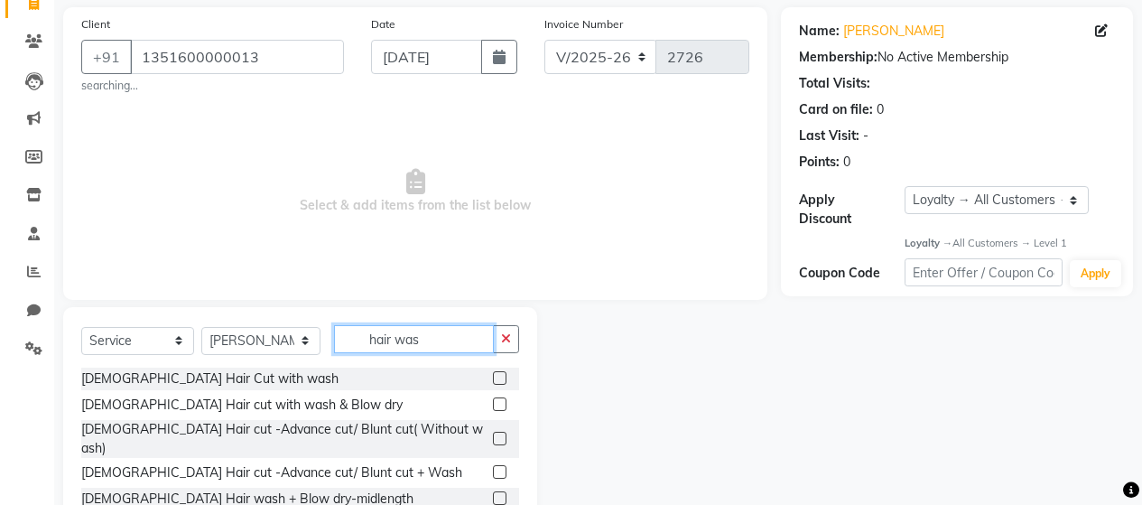
type input "hair wash"
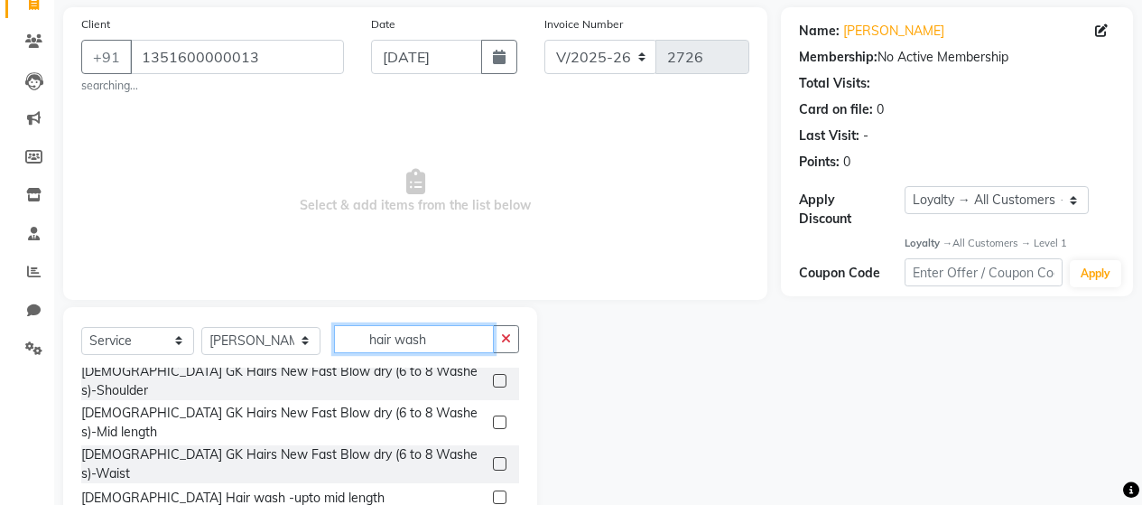
scroll to position [181, 0]
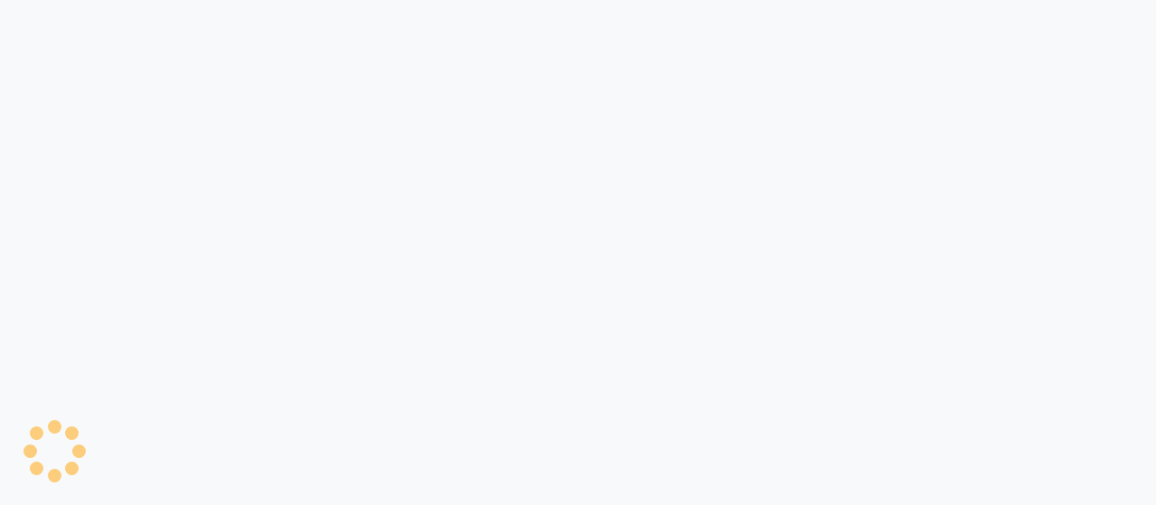
select select "single_date"
select select "single_date_dash"
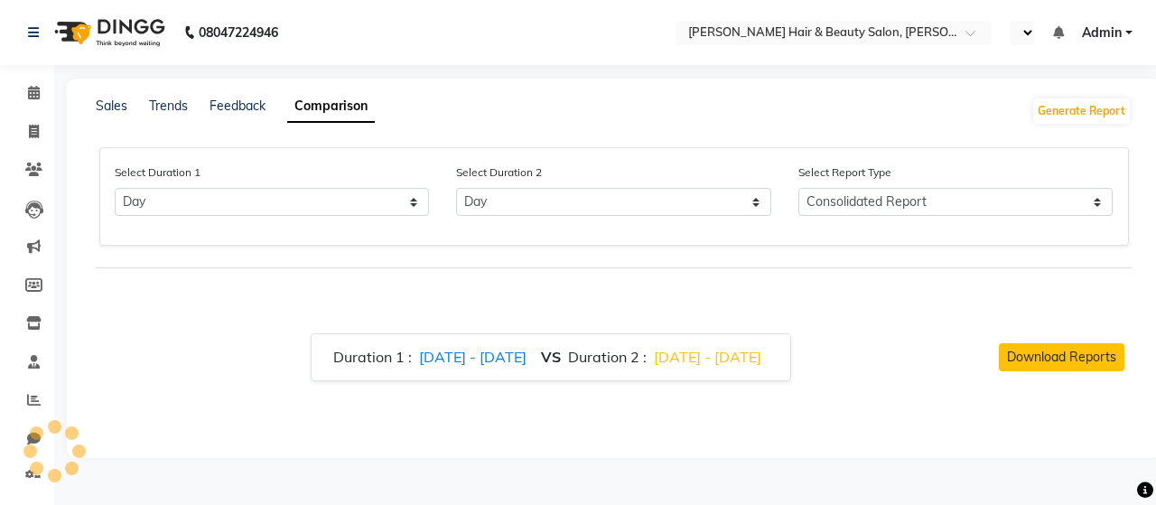
select select "en"
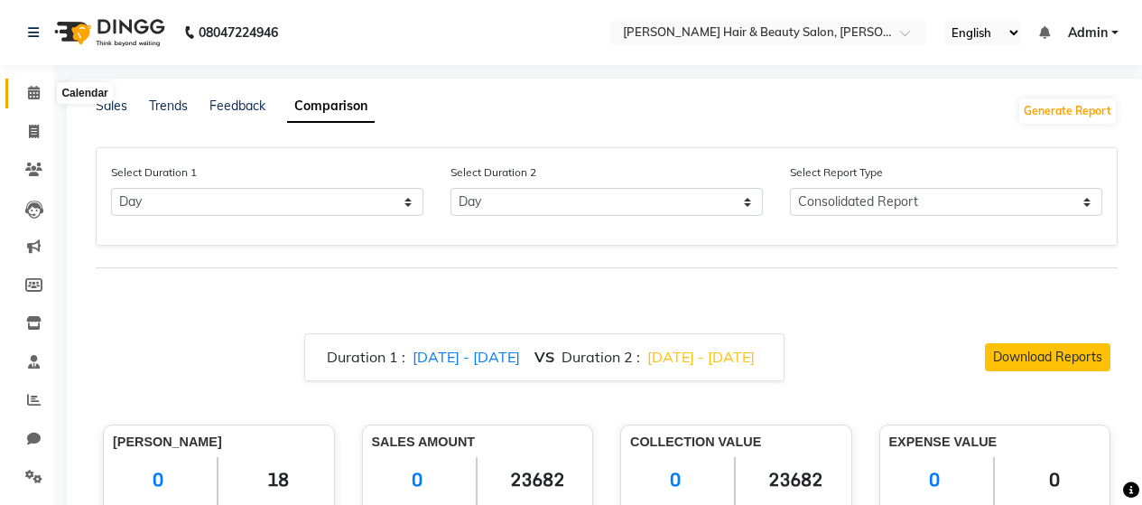
click at [28, 89] on icon at bounding box center [34, 93] width 12 height 14
click at [33, 132] on icon at bounding box center [34, 132] width 10 height 14
select select "service"
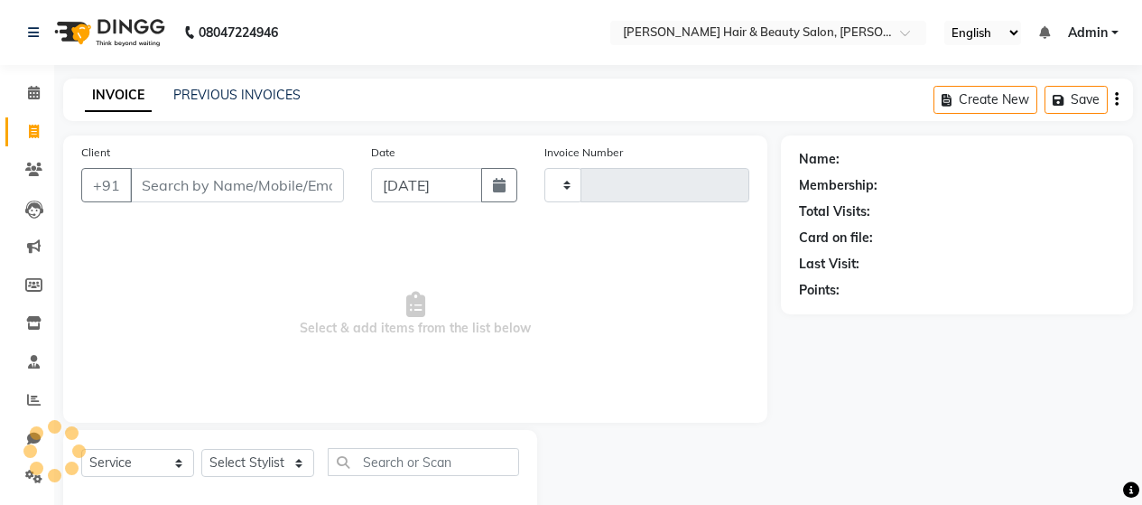
click at [244, 189] on input "Client" at bounding box center [237, 185] width 214 height 34
select select "7927"
type input "2726"
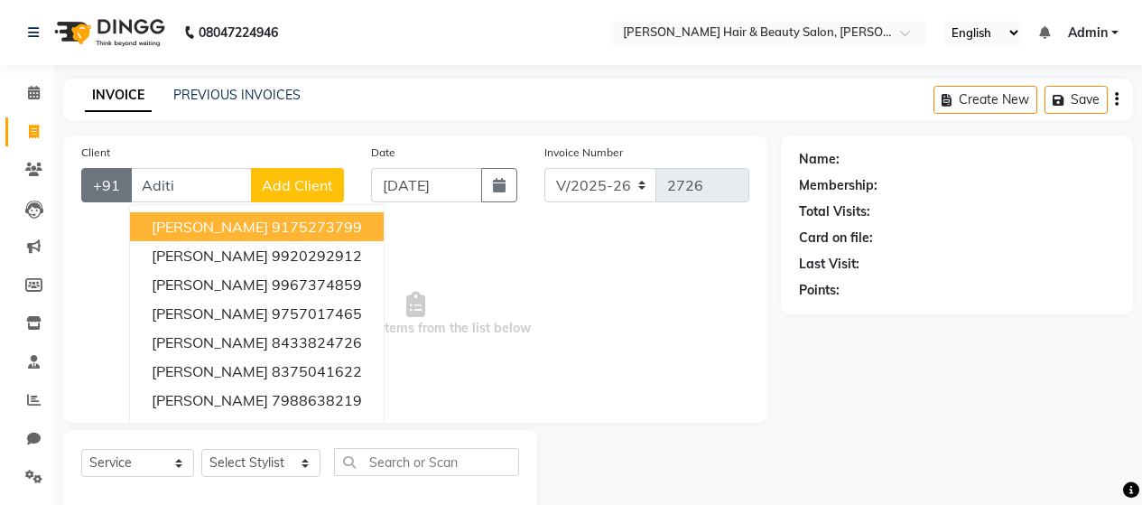
drag, startPoint x: 187, startPoint y: 187, endPoint x: 115, endPoint y: 181, distance: 72.5
click at [115, 181] on div "+91 Aditi Aditi Jadhav 9175273799 Aditi Shah 9920292912 Aditi Mahakali 99673748…" at bounding box center [212, 185] width 263 height 34
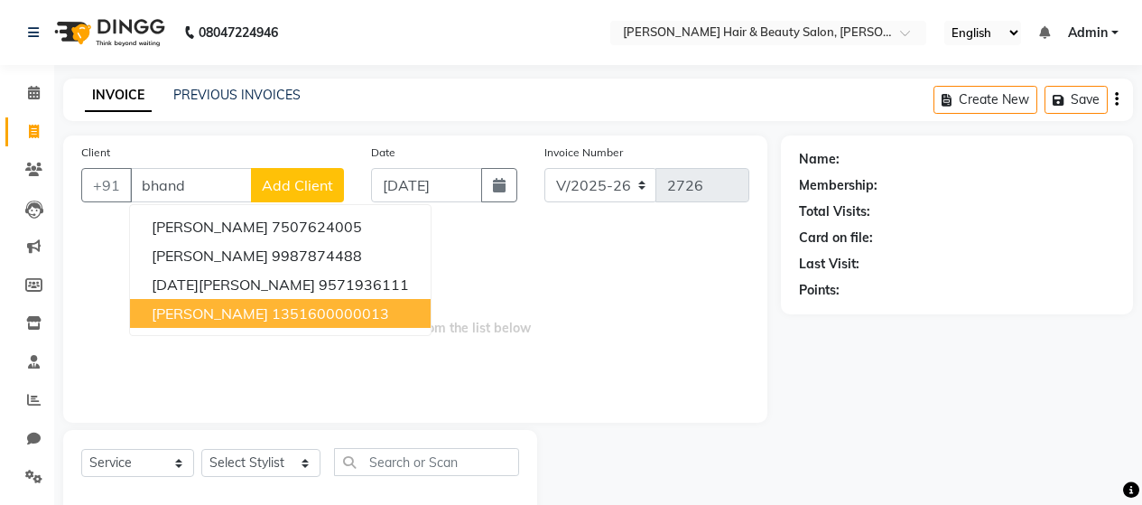
click at [324, 304] on ngb-highlight "1351600000013" at bounding box center [330, 313] width 117 height 18
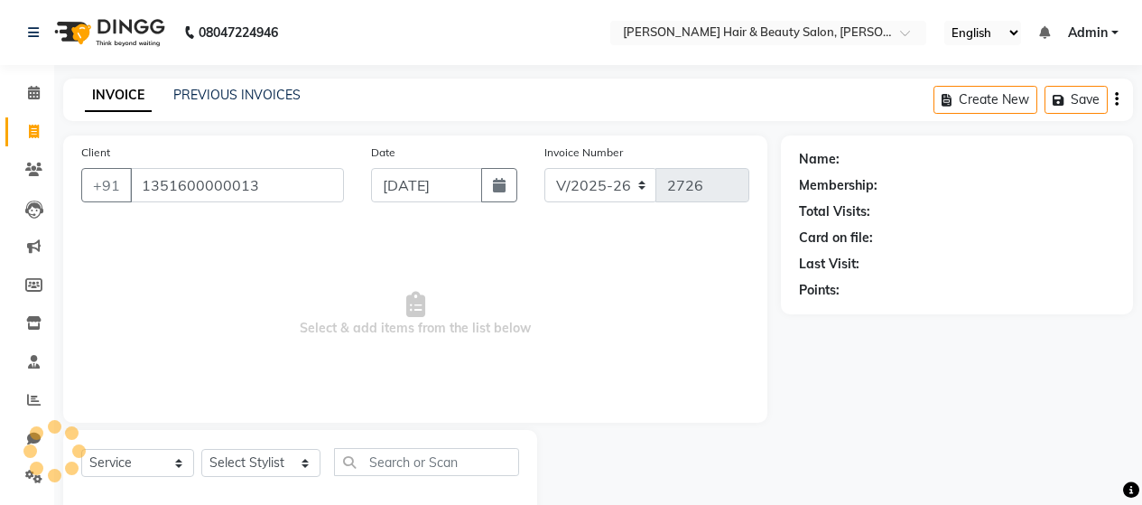
type input "1351600000013"
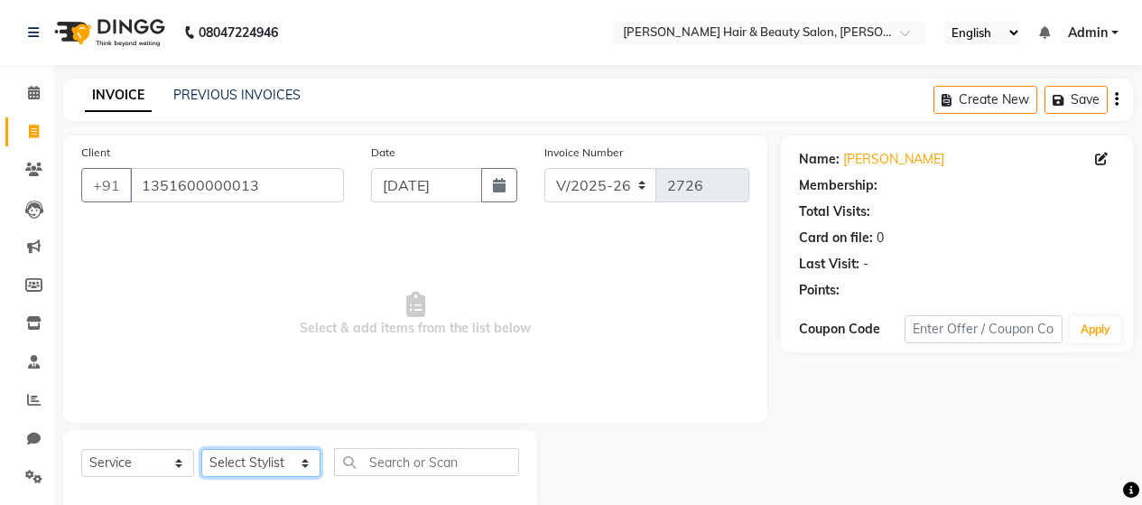
click at [282, 463] on select "Select Stylist [PERSON_NAME] Zibral [PERSON_NAME] [PERSON_NAME] [PERSON_NAME] […" at bounding box center [260, 463] width 119 height 28
select select "1: Object"
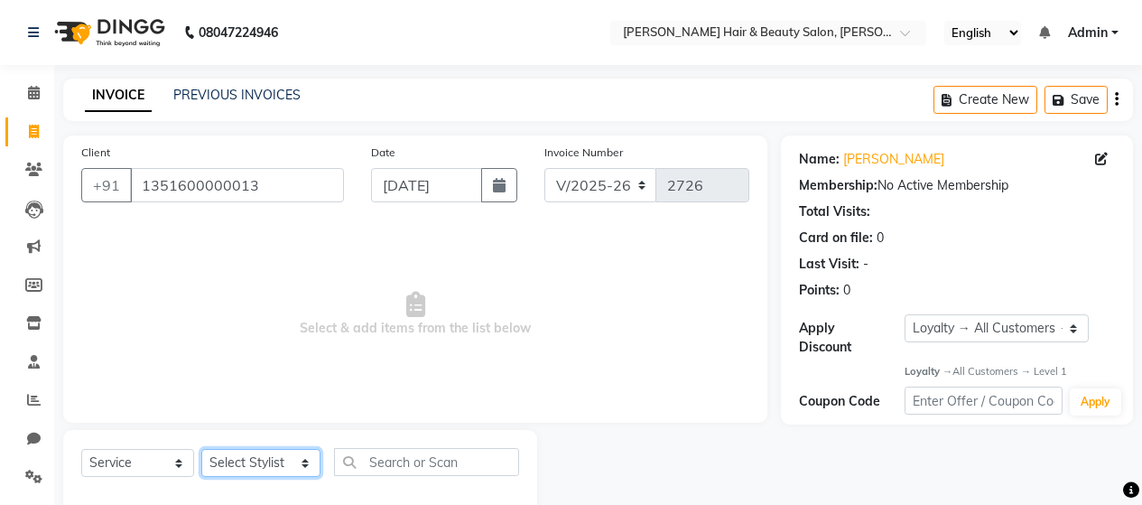
select select "72239"
click at [201, 449] on select "Select Stylist [PERSON_NAME] Zibral [PERSON_NAME] [PERSON_NAME] [PERSON_NAME] […" at bounding box center [260, 463] width 119 height 28
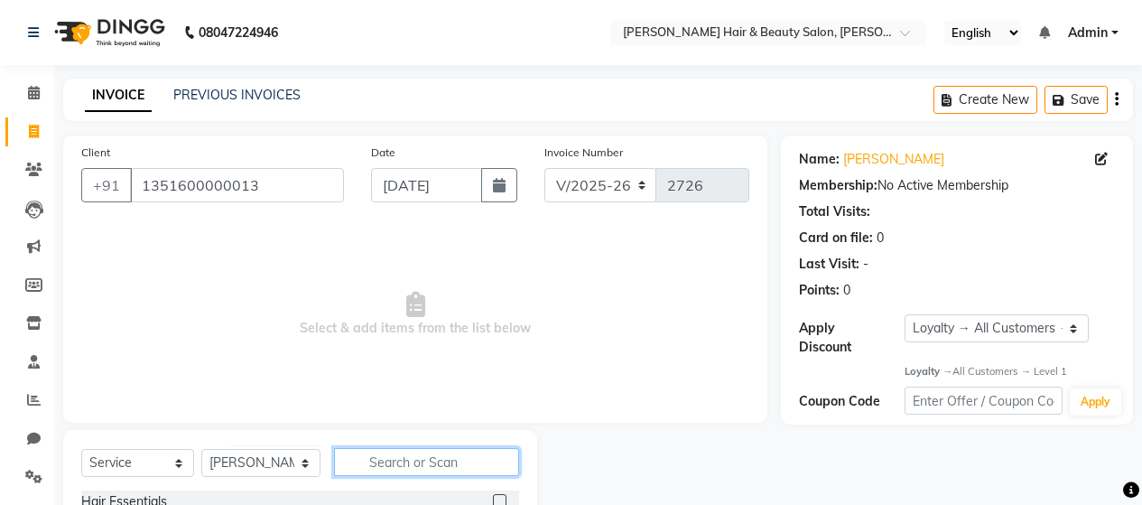
click at [404, 461] on input "text" at bounding box center [426, 462] width 185 height 28
type input "Hair wash"
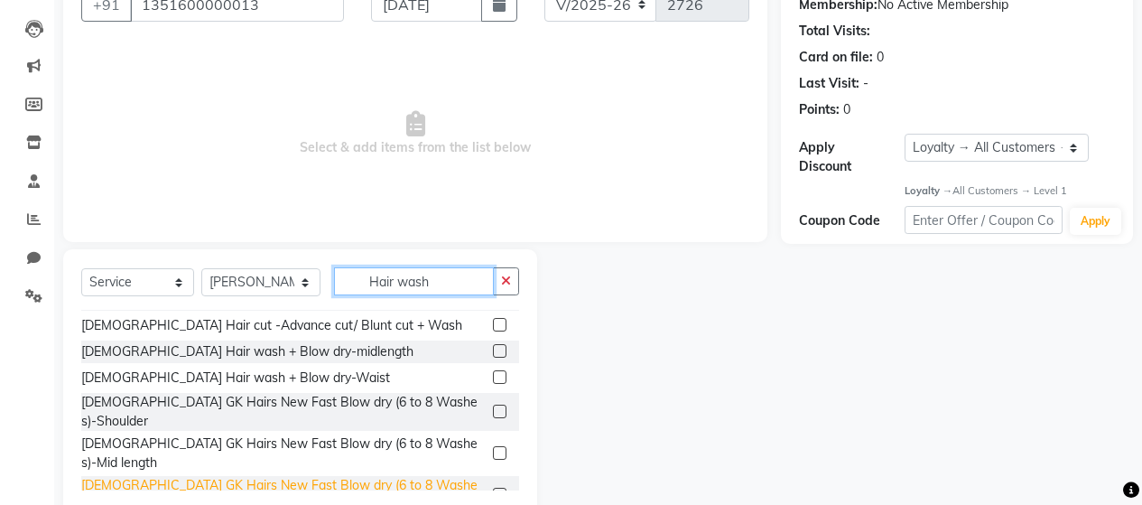
scroll to position [90, 0]
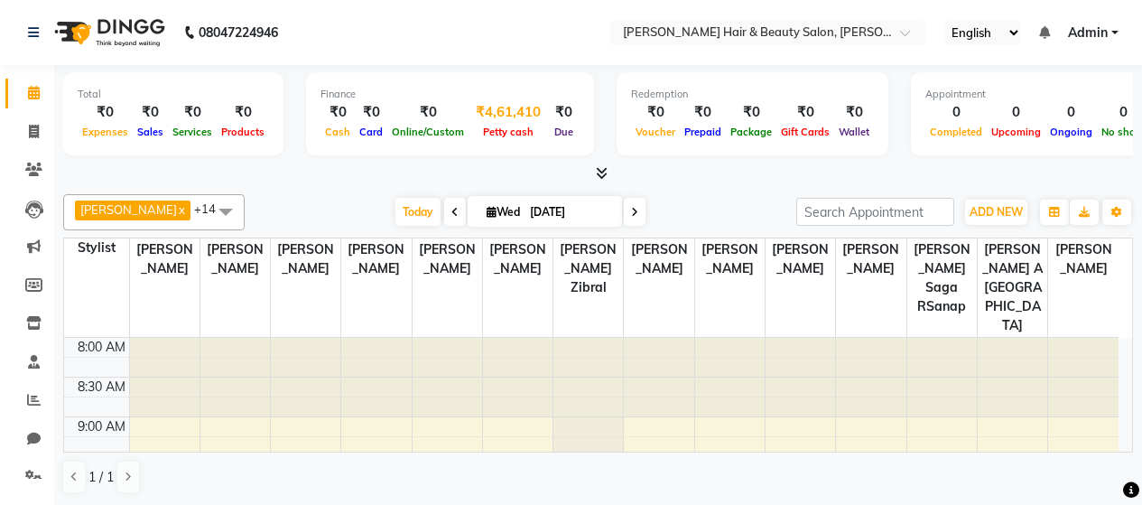
click at [513, 129] on span "Petty cash" at bounding box center [509, 132] width 60 height 13
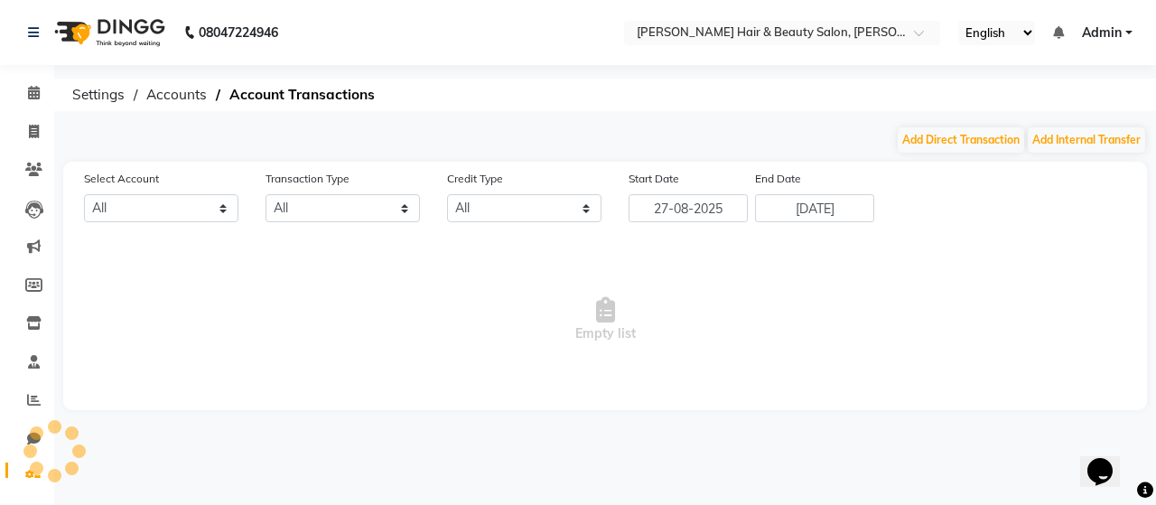
select select "7075"
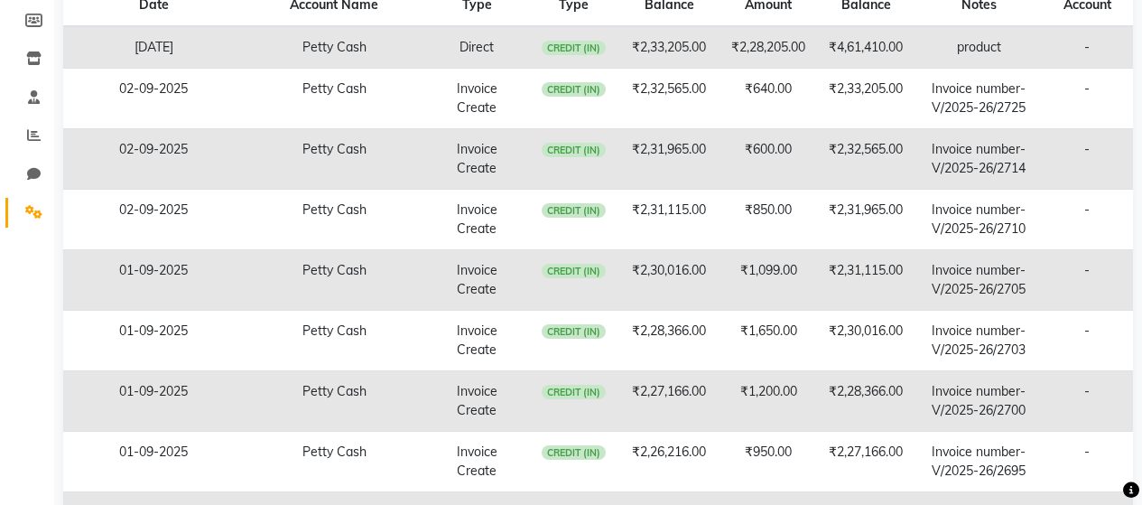
scroll to position [453, 0]
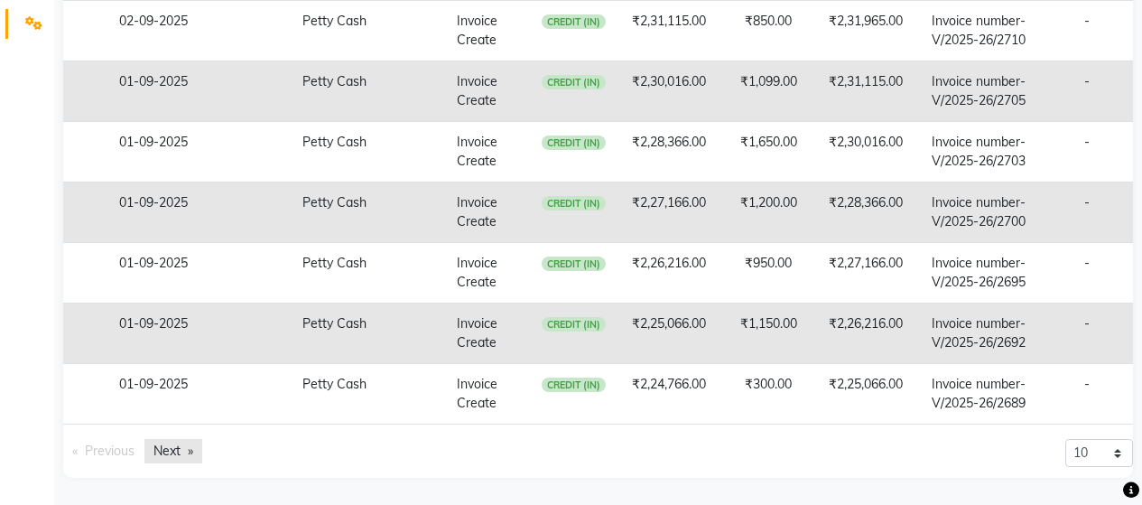
click at [175, 452] on link "Next page" at bounding box center [173, 451] width 58 height 24
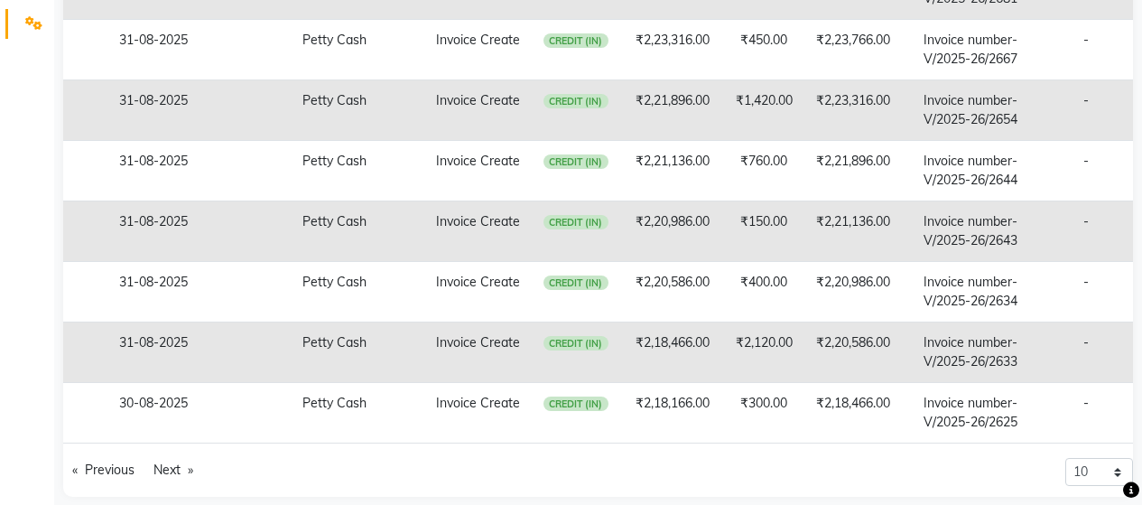
scroll to position [472, 0]
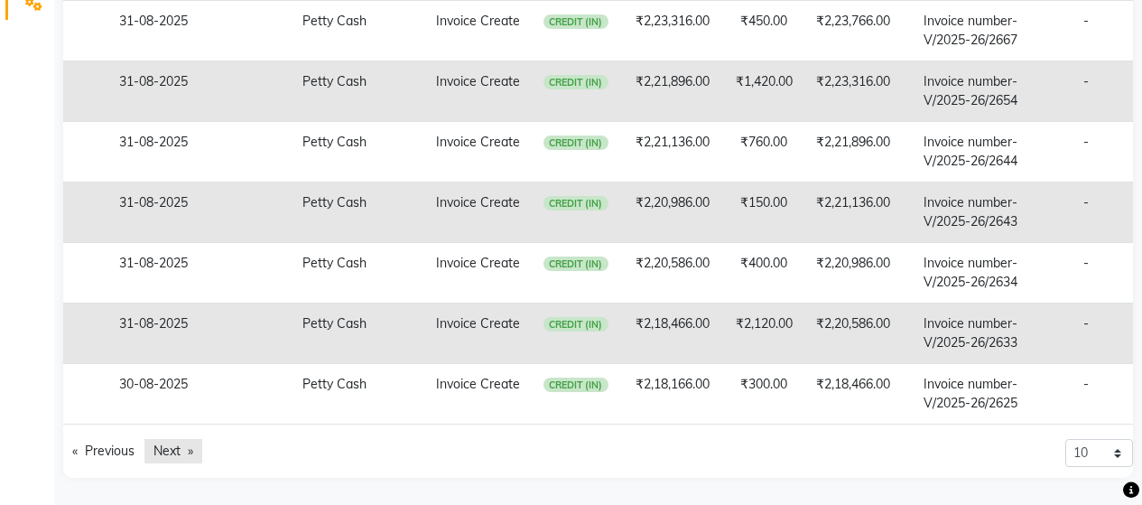
click at [169, 455] on link "Next page" at bounding box center [173, 451] width 58 height 24
click at [169, 455] on span "Next page" at bounding box center [167, 450] width 27 height 16
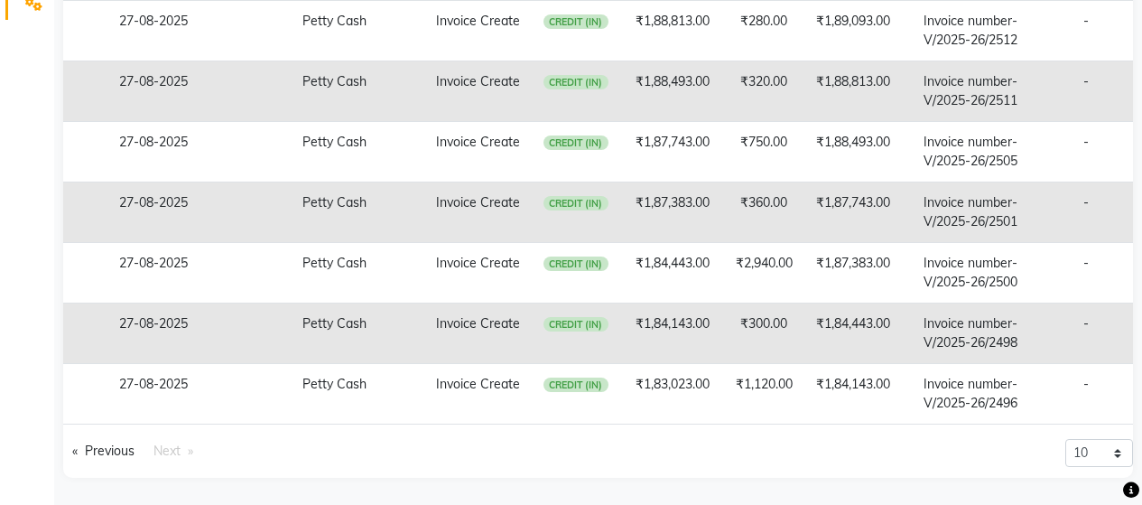
click at [169, 455] on span "Next page" at bounding box center [167, 450] width 27 height 16
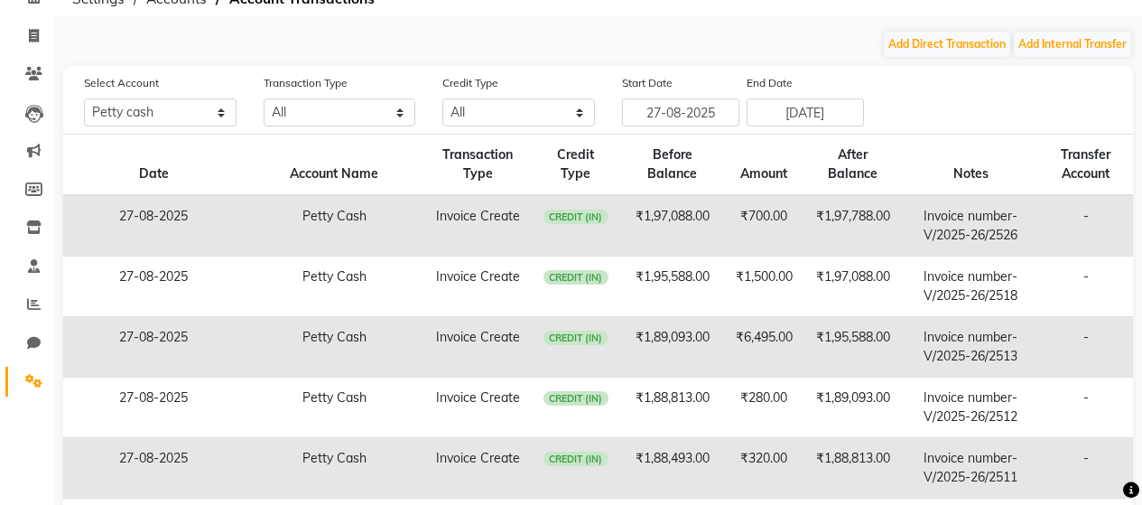
scroll to position [0, 0]
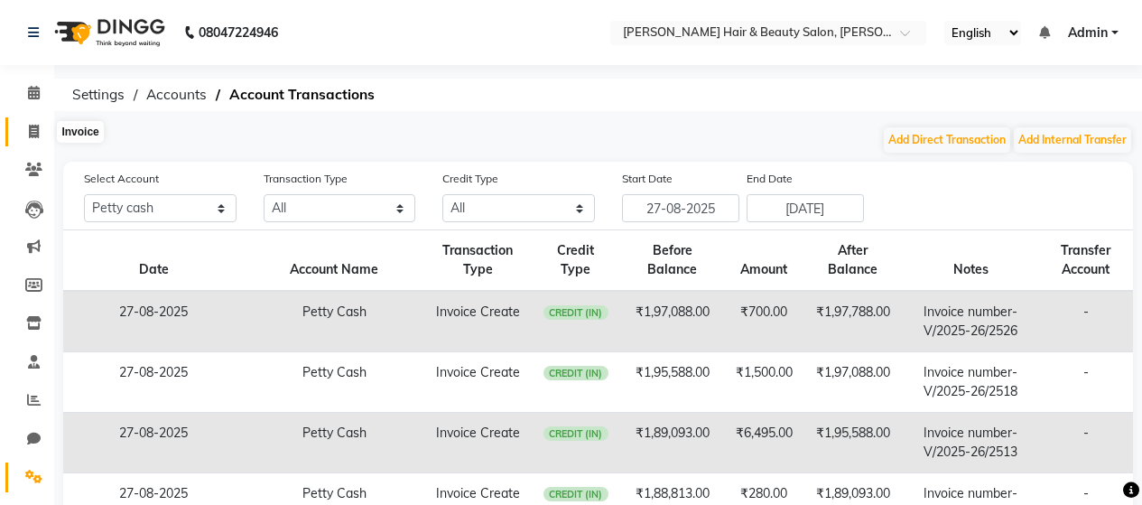
click at [33, 128] on icon at bounding box center [34, 132] width 10 height 14
select select "service"
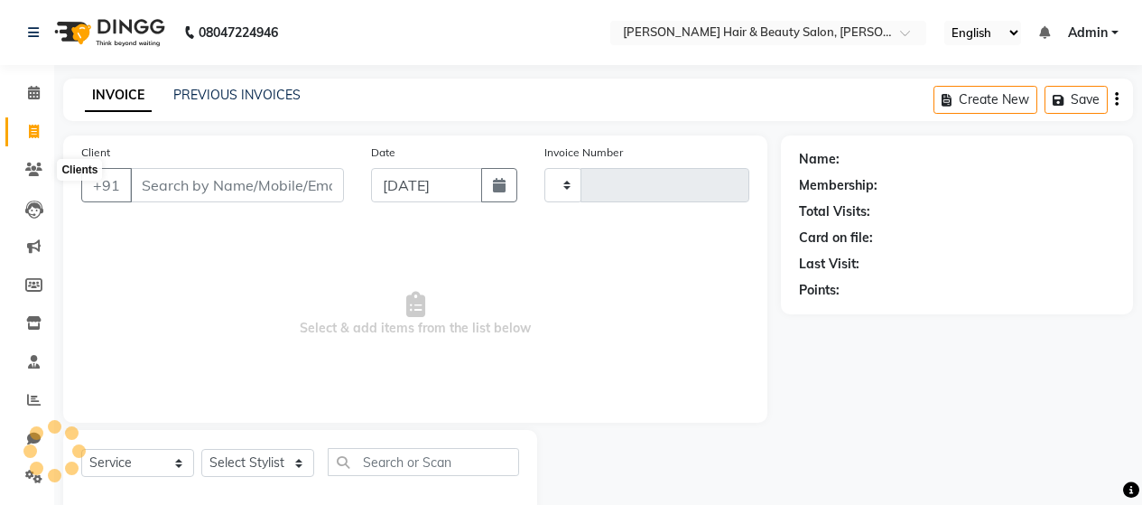
scroll to position [38, 0]
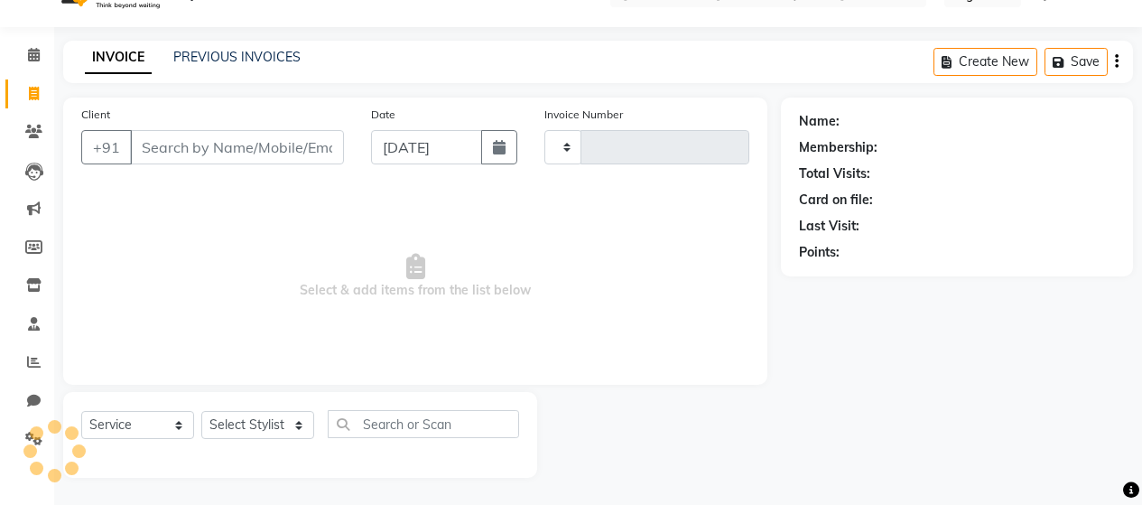
type input "2726"
select select "7927"
click at [237, 55] on link "PREVIOUS INVOICES" at bounding box center [236, 57] width 127 height 16
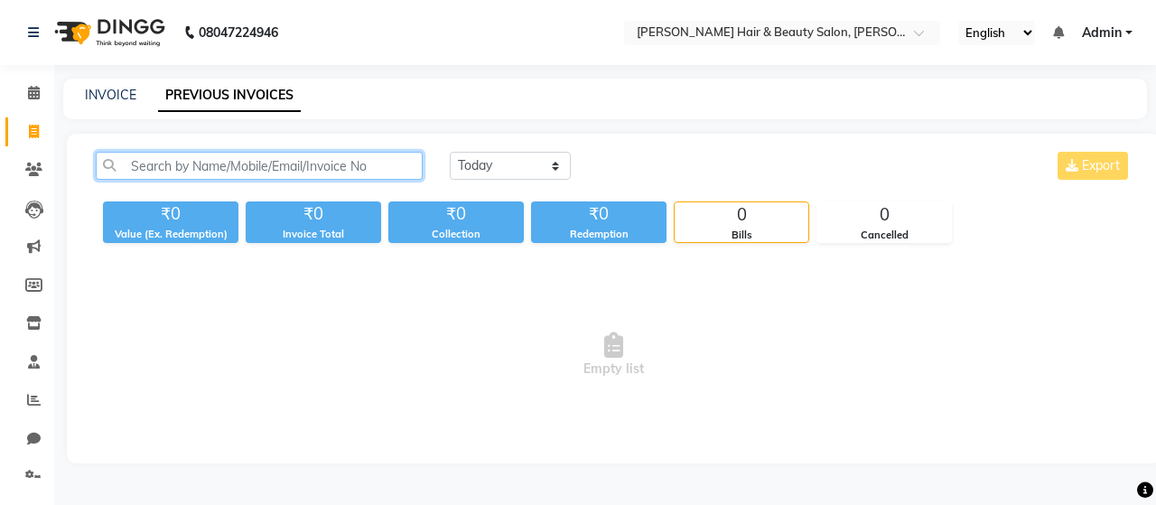
click at [233, 169] on input "text" at bounding box center [259, 166] width 327 height 28
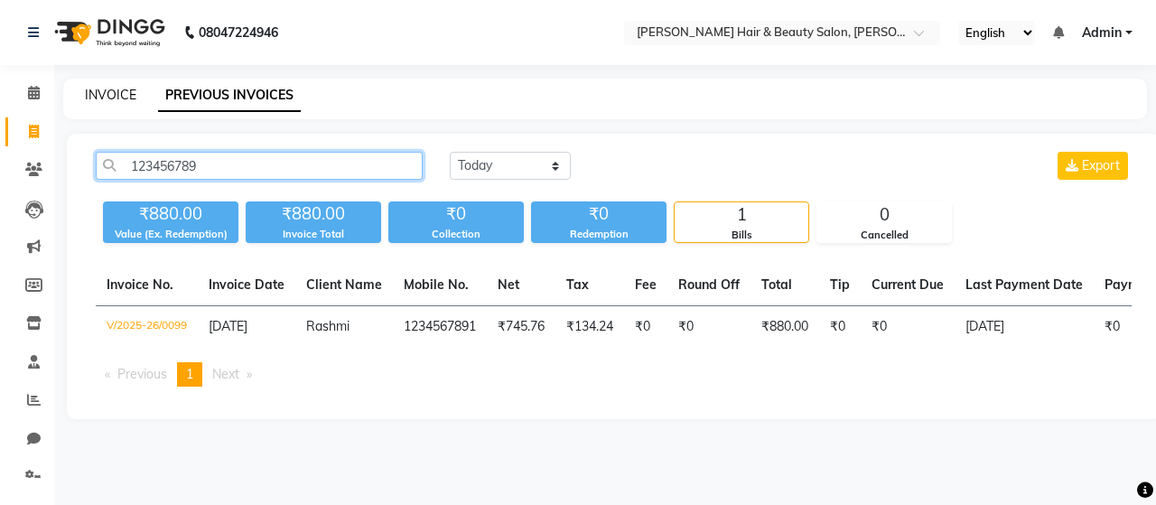
type input "123456789"
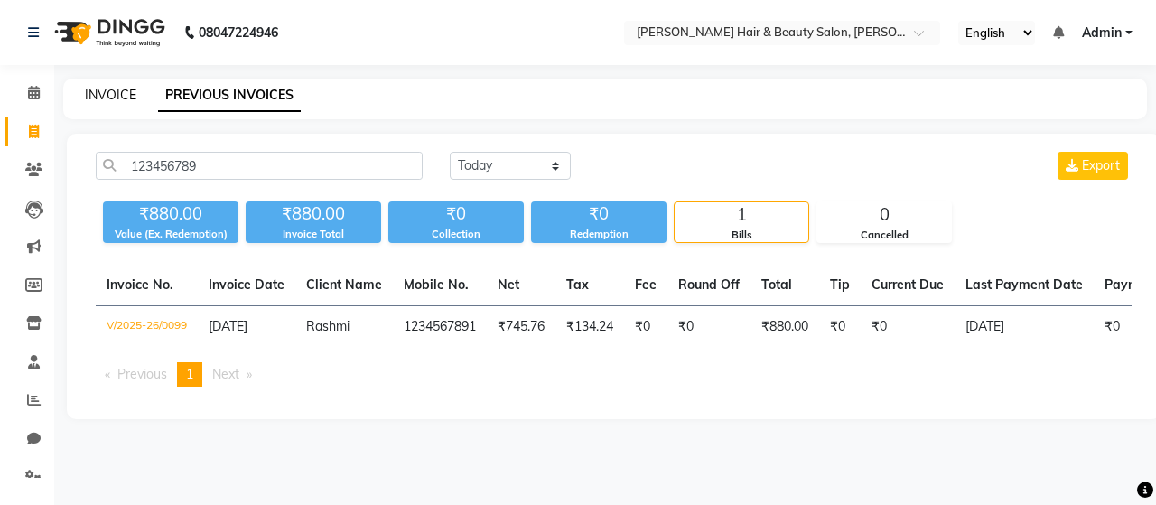
click at [119, 91] on link "INVOICE" at bounding box center [110, 95] width 51 height 16
select select "service"
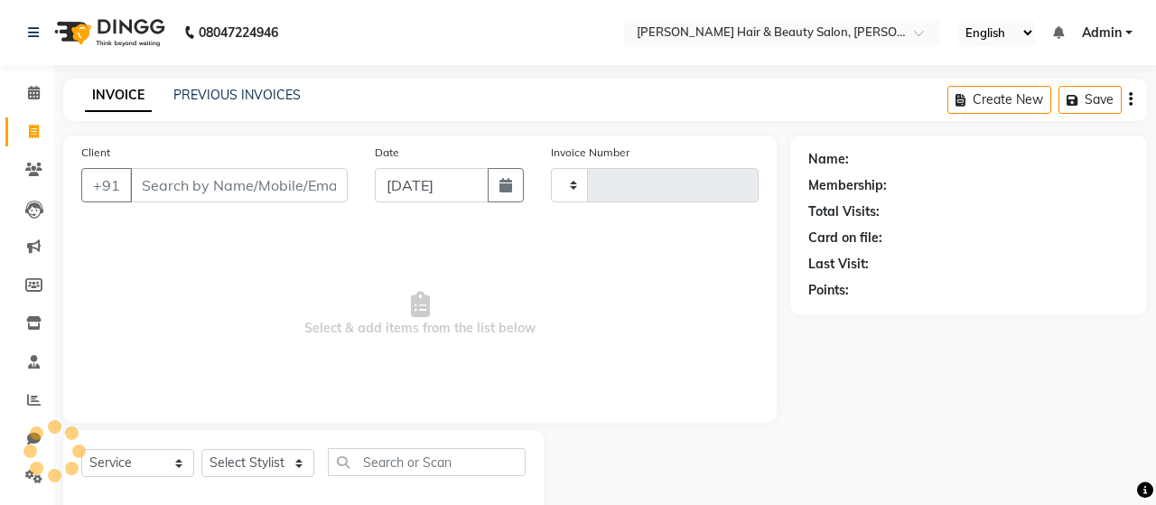
scroll to position [38, 0]
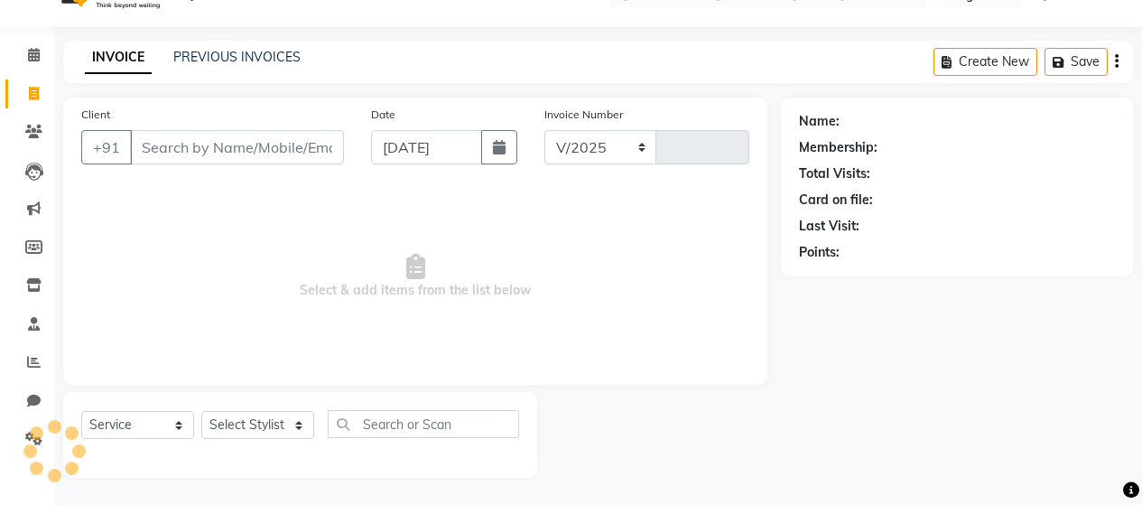
select select "7927"
type input "2726"
click at [187, 152] on input "Client" at bounding box center [237, 147] width 214 height 34
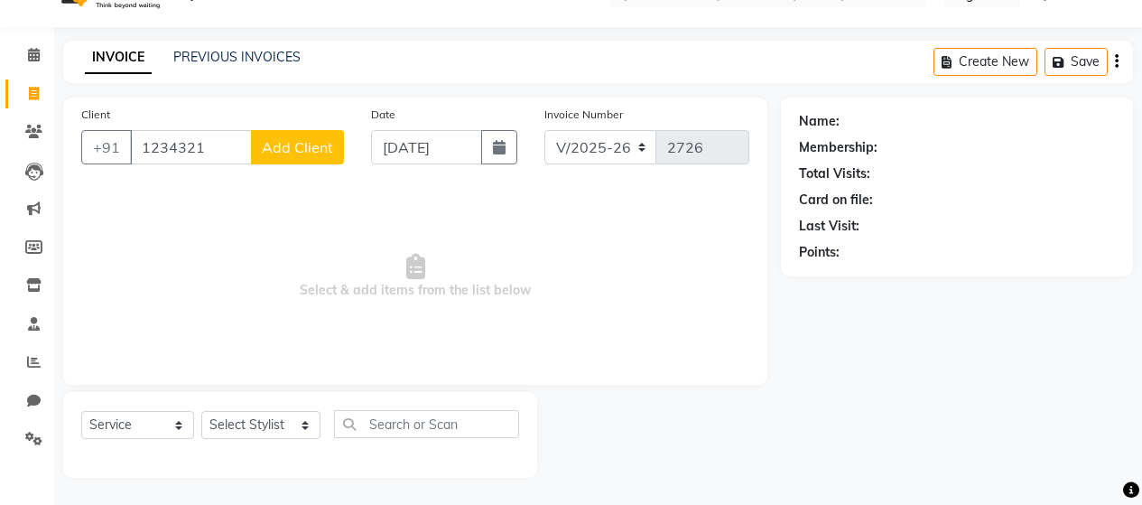
type input "1234321"
click at [292, 145] on span "Add Client" at bounding box center [297, 147] width 71 height 18
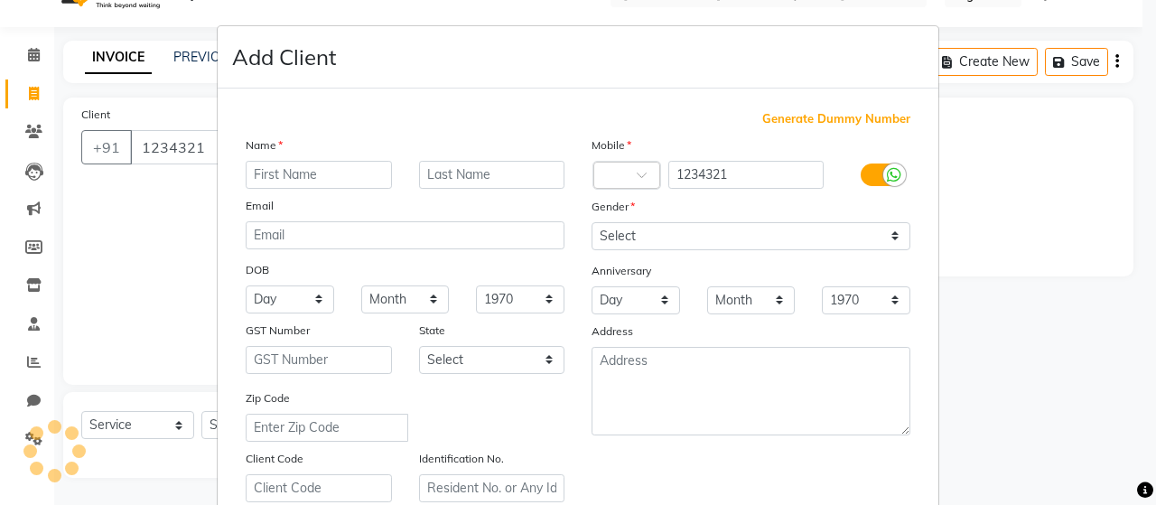
click at [274, 177] on input "text" at bounding box center [319, 175] width 146 height 28
type input "[PERSON_NAME]"
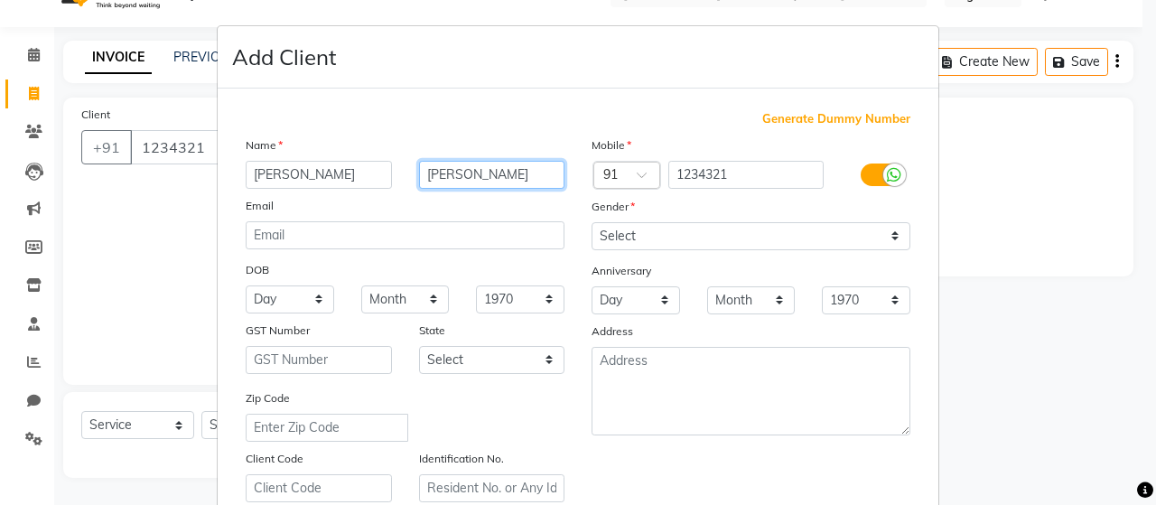
type input "[PERSON_NAME]"
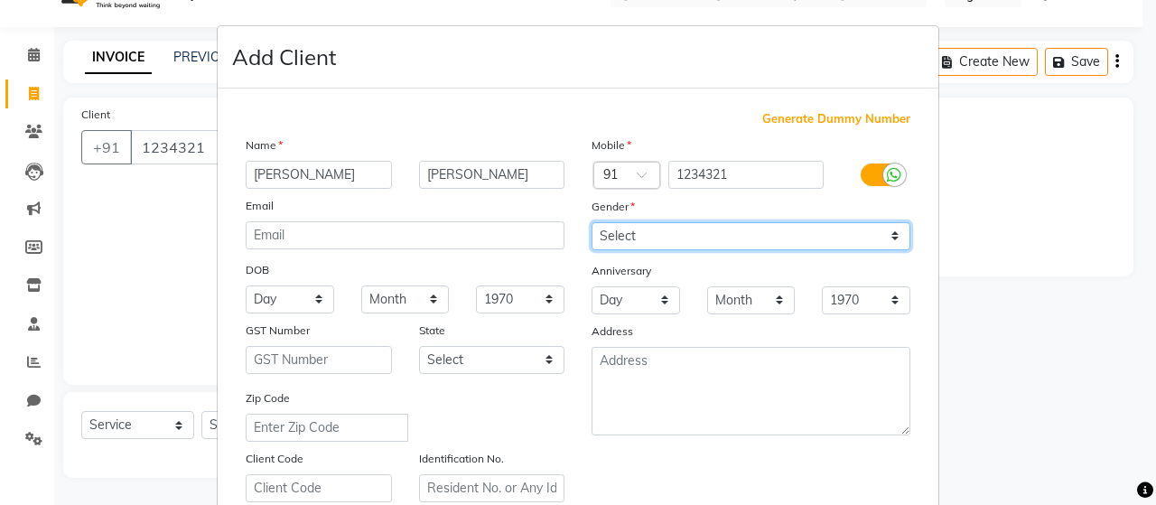
click at [654, 237] on select "Select [DEMOGRAPHIC_DATA] [DEMOGRAPHIC_DATA] Other Prefer Not To Say" at bounding box center [750, 236] width 319 height 28
select select "[DEMOGRAPHIC_DATA]"
click at [591, 222] on select "Select [DEMOGRAPHIC_DATA] [DEMOGRAPHIC_DATA] Other Prefer Not To Say" at bounding box center [750, 236] width 319 height 28
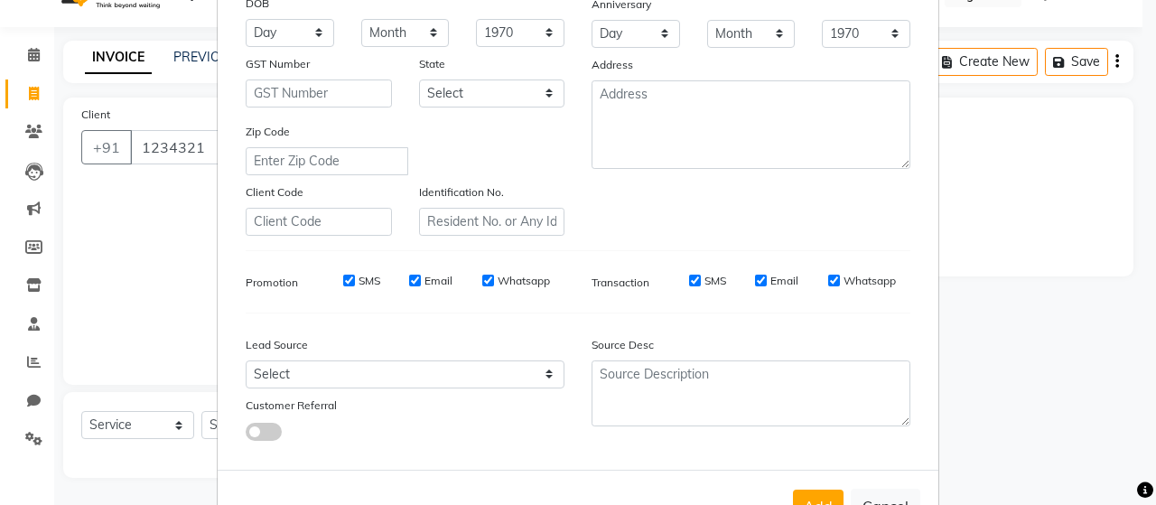
scroll to position [271, 0]
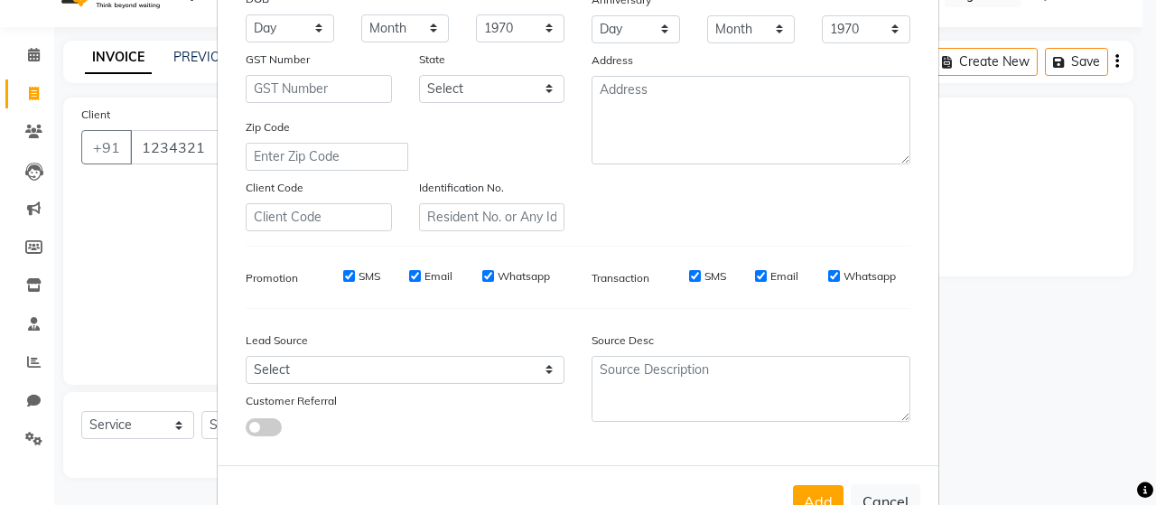
click at [365, 278] on label "SMS" at bounding box center [369, 276] width 22 height 16
click at [355, 278] on input "SMS" at bounding box center [349, 276] width 12 height 12
checkbox input "false"
click at [432, 278] on label "Email" at bounding box center [438, 276] width 28 height 16
click at [421, 278] on input "Email" at bounding box center [415, 276] width 12 height 12
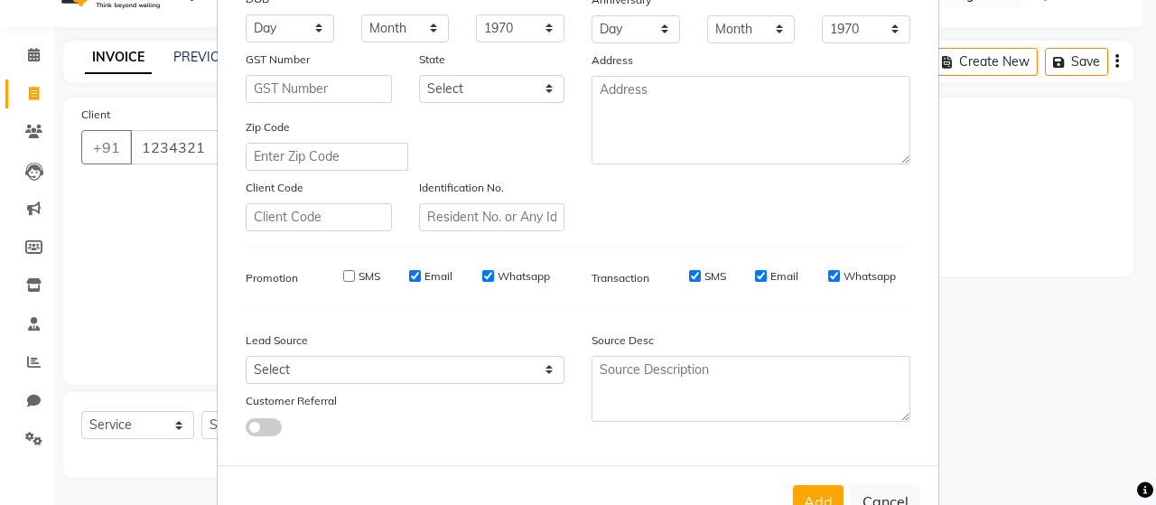
checkbox input "false"
click at [504, 274] on label "Whatsapp" at bounding box center [524, 276] width 52 height 16
click at [494, 274] on input "Whatsapp" at bounding box center [488, 276] width 12 height 12
checkbox input "false"
click at [709, 274] on label "SMS" at bounding box center [715, 276] width 22 height 16
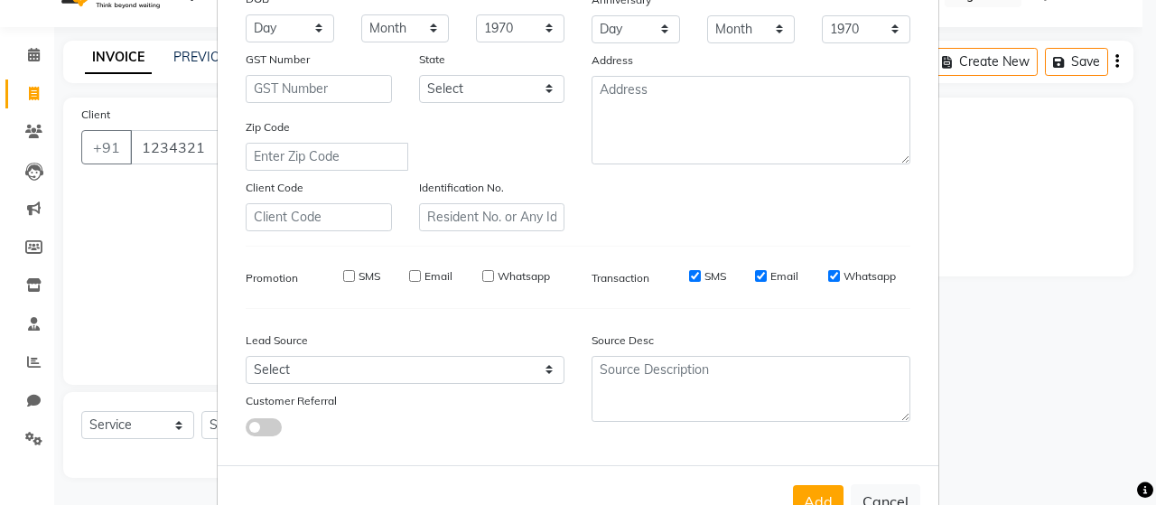
click at [773, 276] on label "Email" at bounding box center [784, 276] width 28 height 16
click at [767, 276] on input "Email" at bounding box center [761, 276] width 12 height 12
checkbox input "false"
click at [861, 282] on label "Whatsapp" at bounding box center [869, 276] width 52 height 16
click at [840, 282] on input "Whatsapp" at bounding box center [834, 276] width 12 height 12
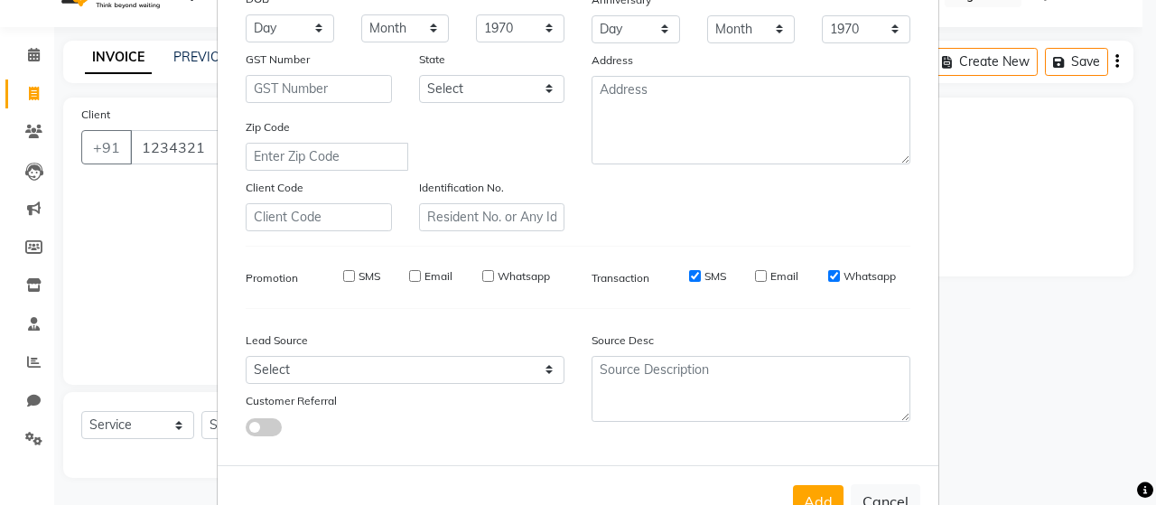
checkbox input "false"
click at [704, 275] on label "SMS" at bounding box center [715, 276] width 22 height 16
click at [701, 275] on input "SMS" at bounding box center [695, 276] width 12 height 12
checkbox input "false"
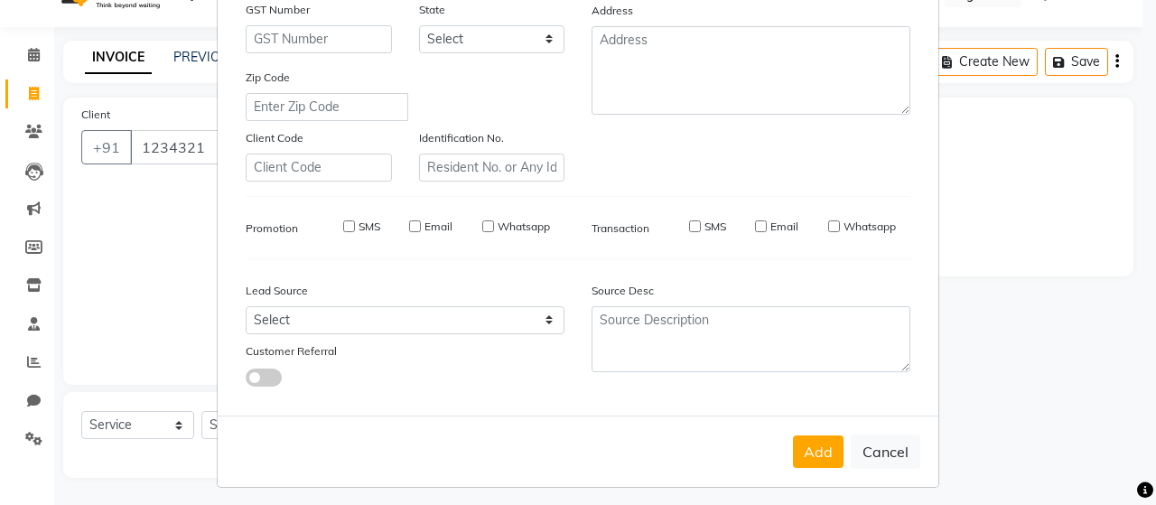
scroll to position [329, 0]
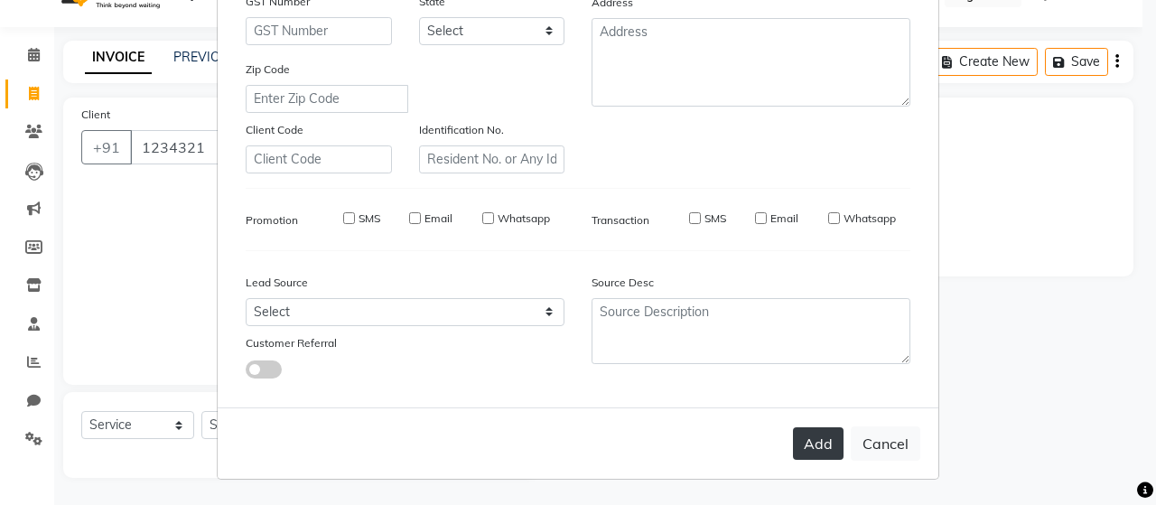
click at [802, 441] on button "Add" at bounding box center [818, 443] width 51 height 33
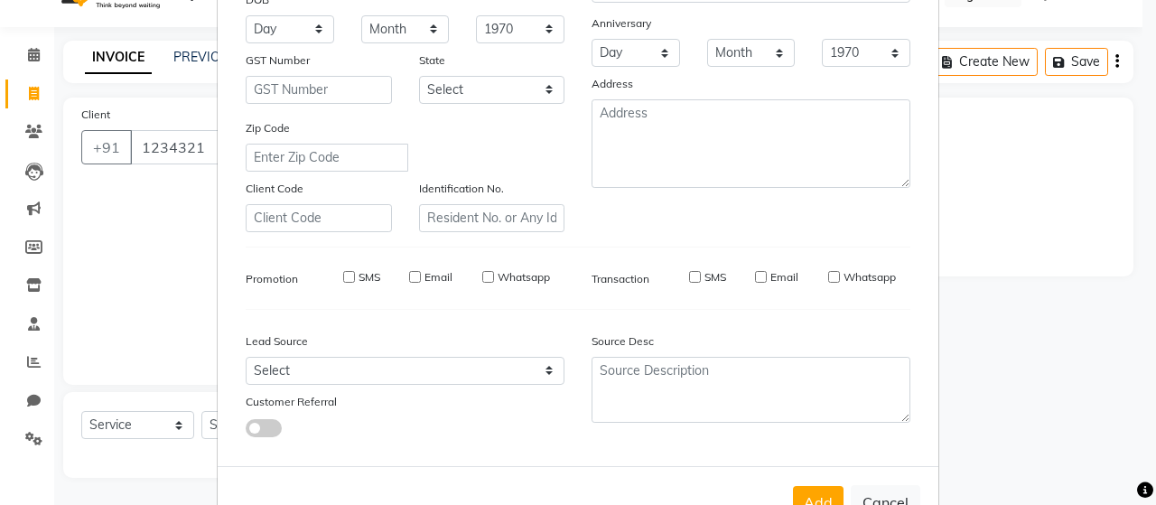
scroll to position [58, 0]
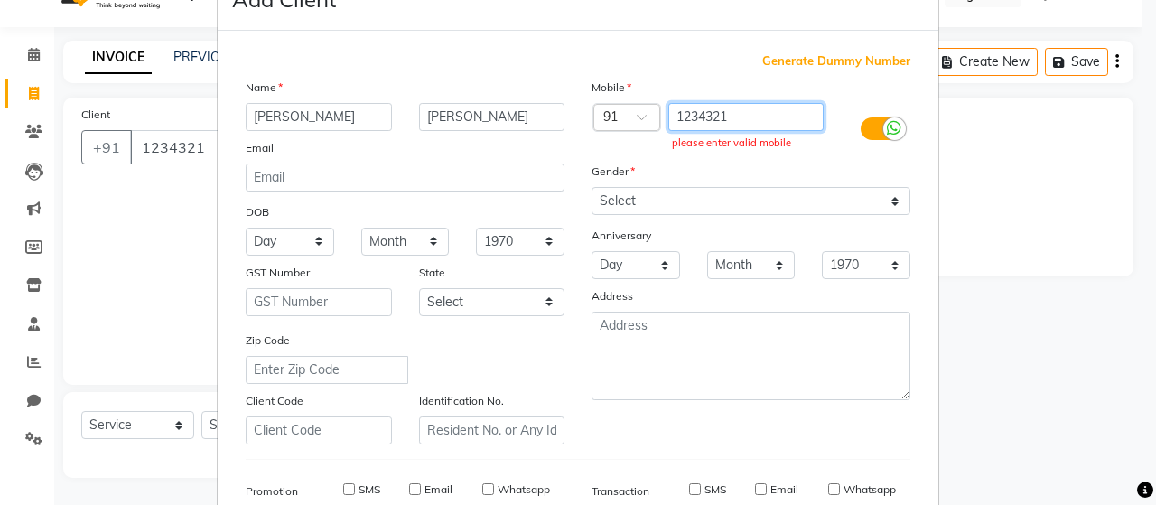
click at [732, 119] on input "1234321" at bounding box center [746, 117] width 156 height 28
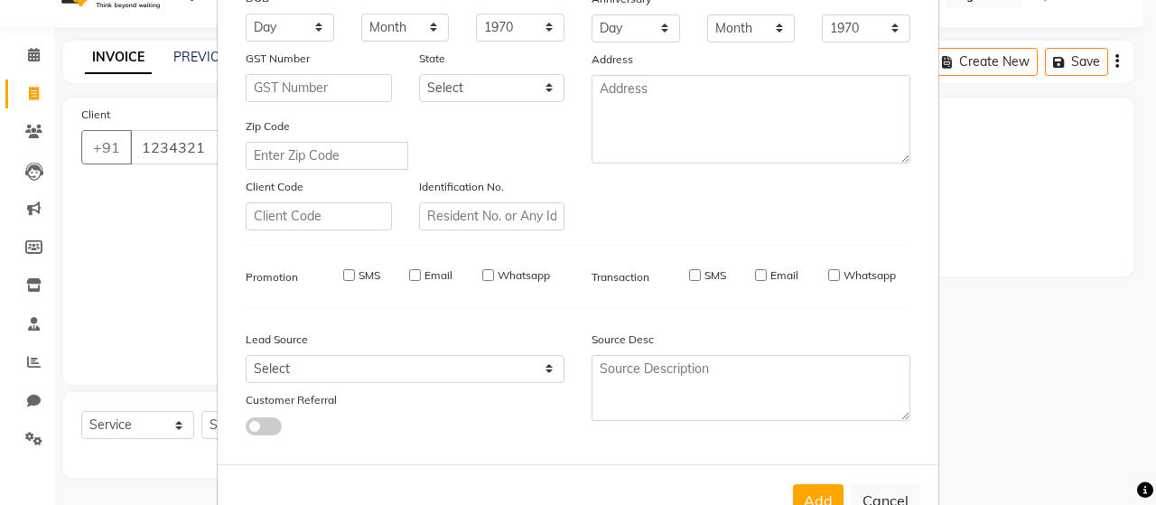
scroll to position [329, 0]
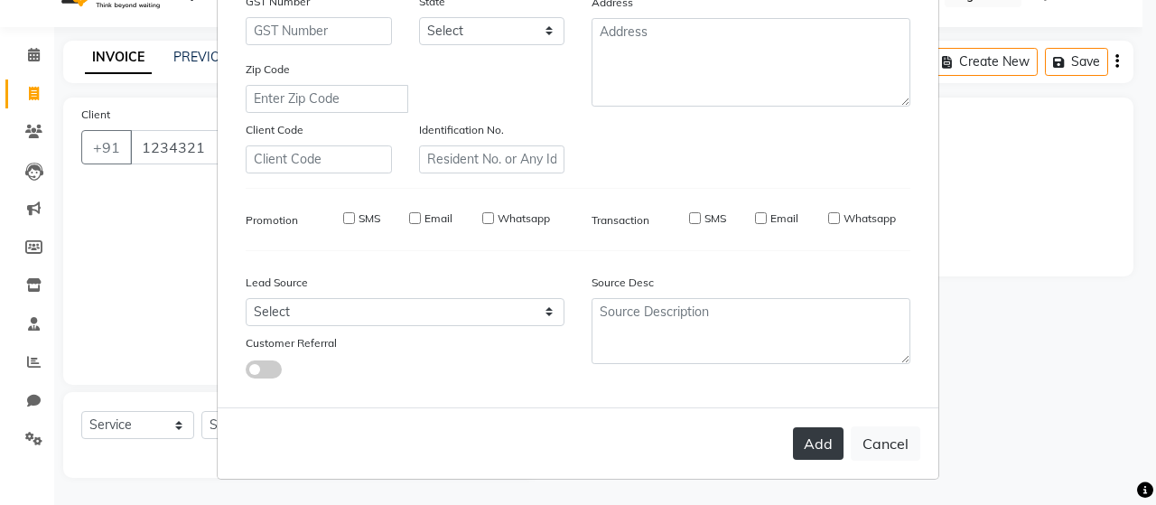
type input "123432123456"
click at [817, 440] on button "Add" at bounding box center [818, 443] width 51 height 33
type input "123432123456"
select select
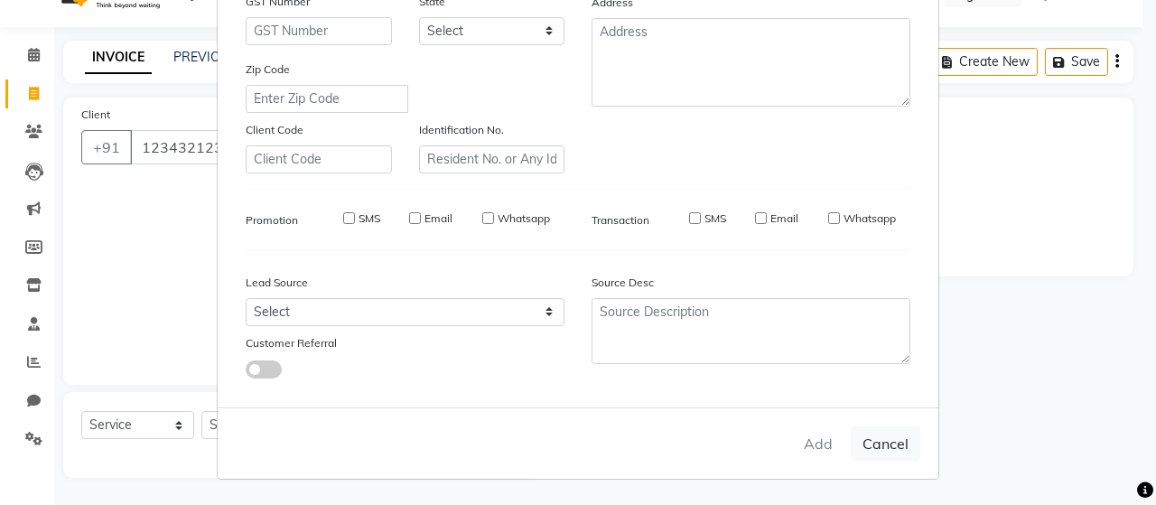
select select
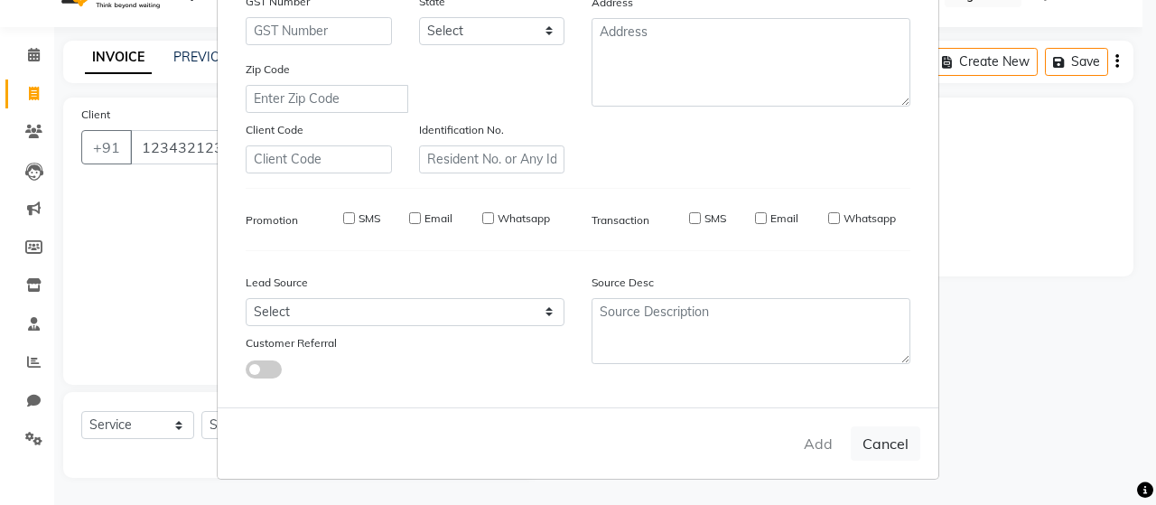
checkbox input "false"
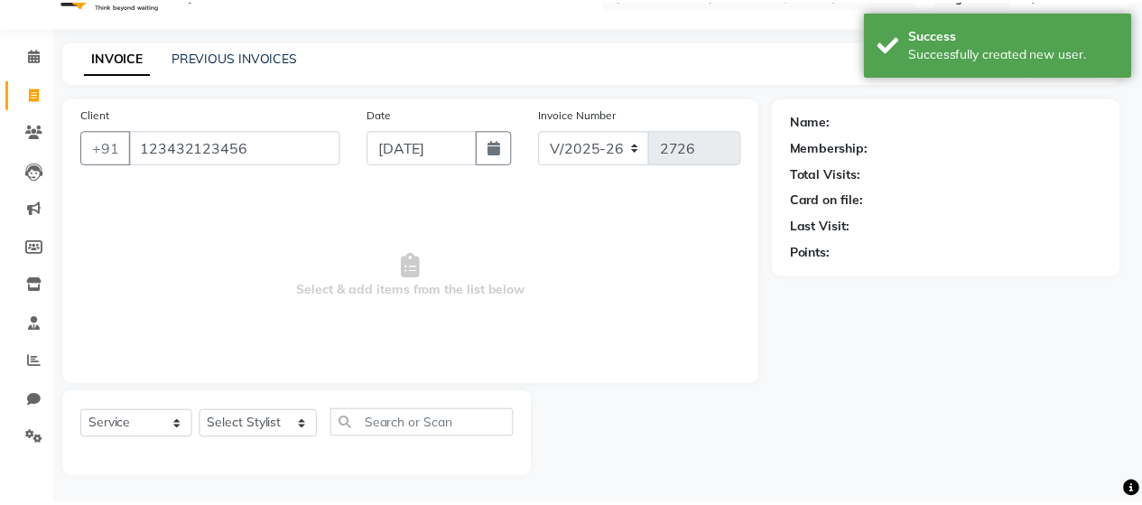
scroll to position [58, 0]
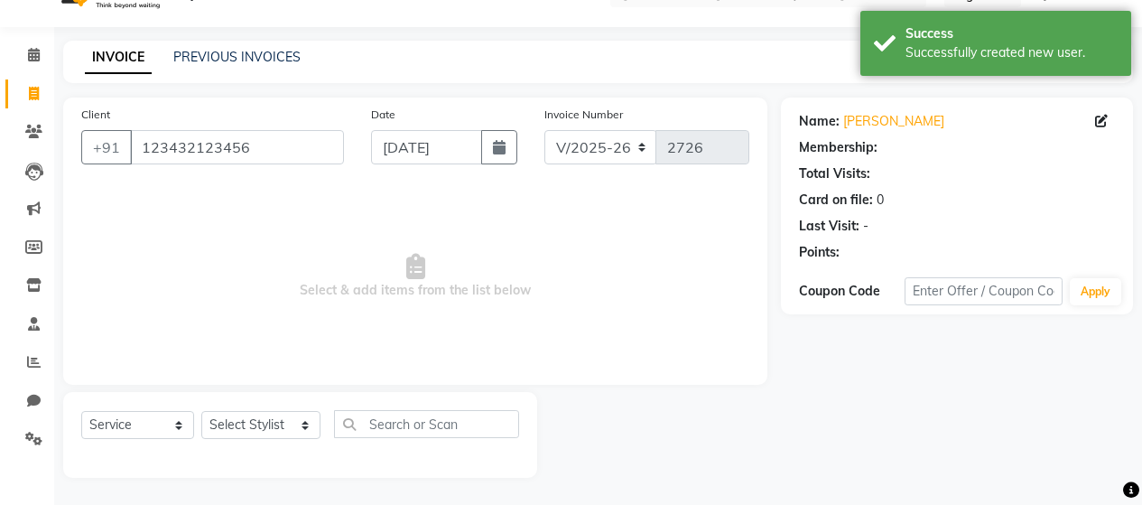
select select "1: Object"
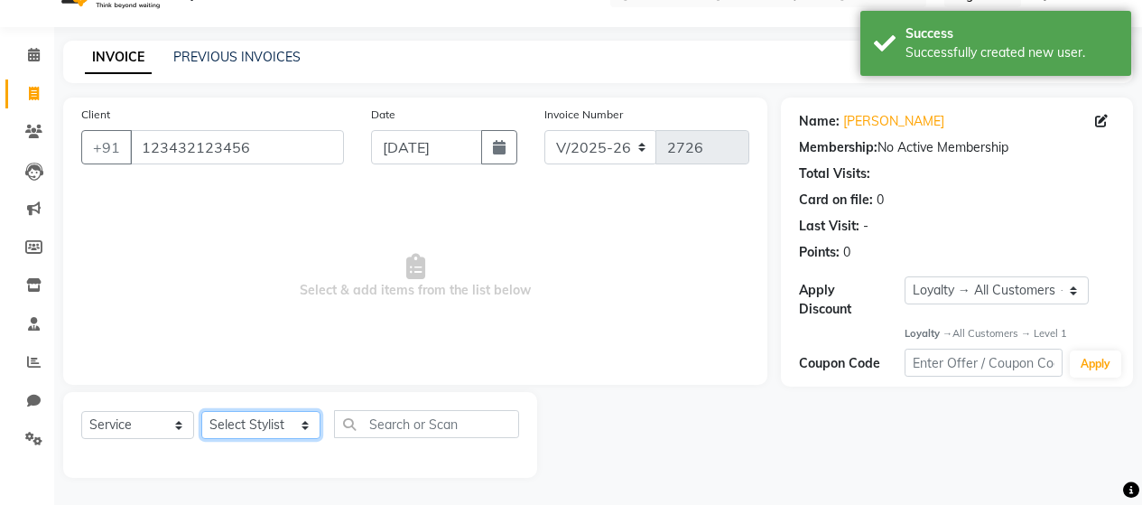
click at [261, 421] on select "Select Stylist [PERSON_NAME] Zibral [PERSON_NAME] [PERSON_NAME] [PERSON_NAME] […" at bounding box center [260, 425] width 119 height 28
